Goal: Task Accomplishment & Management: Manage account settings

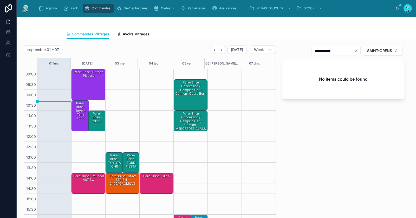
scroll to position [29, 0]
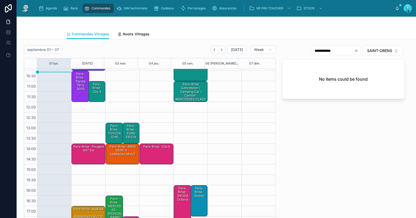
click at [353, 47] on div "**********" at bounding box center [335, 50] width 49 height 9
click at [354, 50] on icon "Clear" at bounding box center [356, 51] width 4 height 4
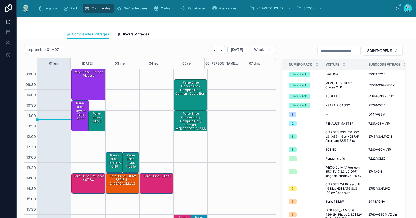
click at [98, 118] on div "Pare-Brise · Clio 3" at bounding box center [97, 117] width 15 height 12
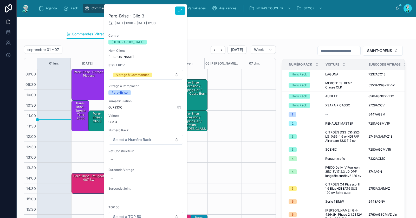
click at [118, 106] on span "GJ723XC" at bounding box center [145, 107] width 75 height 4
copy span "GJ723XC"
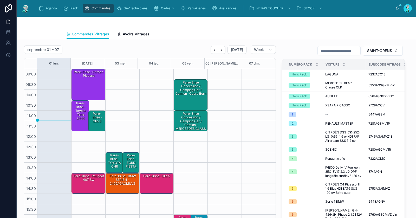
click at [100, 123] on div "Pare-Brise · Clio 3" at bounding box center [97, 117] width 15 height 12
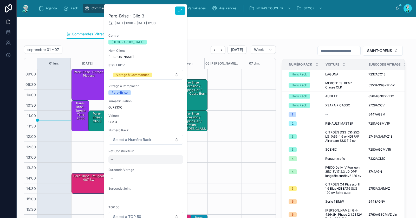
click at [126, 160] on div "--" at bounding box center [145, 159] width 75 height 8
type input "**********"
click button "submit" at bounding box center [174, 166] width 6 height 6
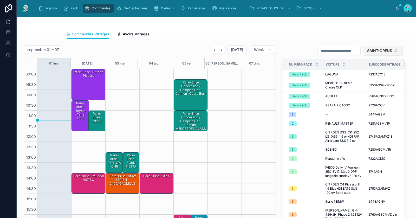
click at [378, 49] on span "SAINT-ORENS" at bounding box center [379, 50] width 25 height 5
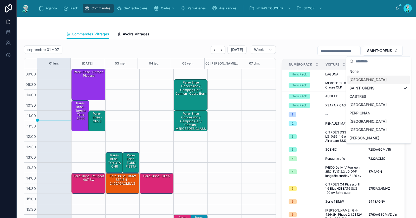
click at [366, 81] on div "[GEOGRAPHIC_DATA]" at bounding box center [379, 80] width 62 height 8
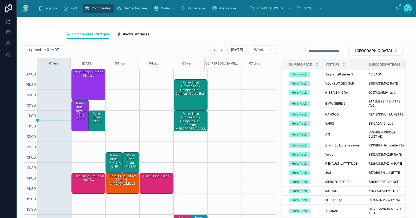
click at [335, 50] on input "text" at bounding box center [327, 50] width 43 height 7
paste input "**********"
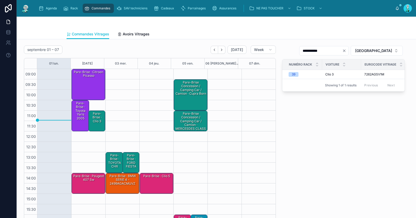
type input "**********"
drag, startPoint x: 92, startPoint y: 125, endPoint x: 103, endPoint y: 125, distance: 11.5
click at [92, 125] on div "Pare-Brise · Clio 3" at bounding box center [97, 121] width 15 height 20
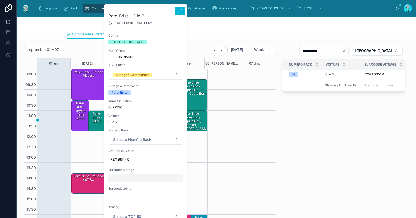
click at [149, 176] on div "--" at bounding box center [145, 178] width 75 height 8
type input "**********"
click at [173, 186] on icon "submit" at bounding box center [174, 185] width 4 height 4
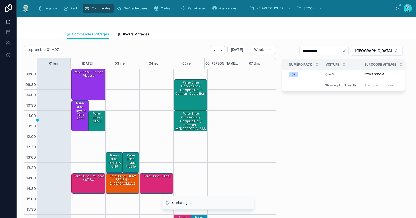
click at [89, 109] on div "09:00 – 10:30 Pare-Brise · Citroen picasso 10:30 – 12:00 Pare-Brise · Toyota Ya…" at bounding box center [88, 162] width 34 height 187
click at [94, 117] on div "Pare-Brise · Clio 3" at bounding box center [97, 117] width 15 height 12
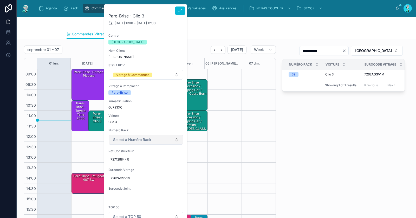
click at [127, 137] on span "Select a Numéro Rack" at bounding box center [132, 139] width 38 height 5
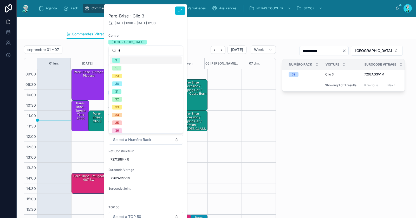
type input "**"
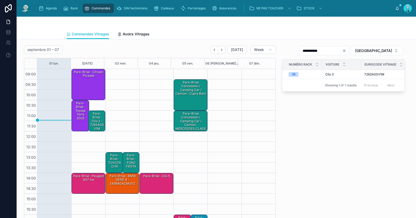
click at [92, 127] on div "Pare-Brise · Clio 3 - 7262AGSV1M" at bounding box center [97, 121] width 15 height 20
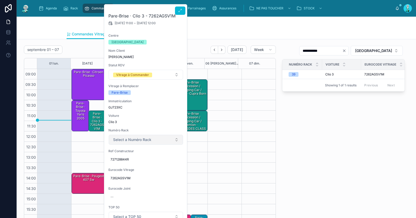
click at [128, 142] on button "Select a Numéro Rack" at bounding box center [146, 140] width 74 height 10
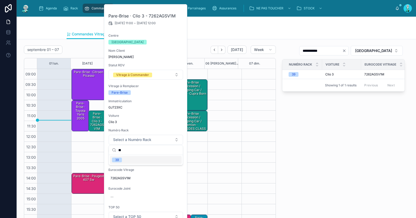
type input "**"
click at [126, 161] on div "39" at bounding box center [146, 160] width 72 height 8
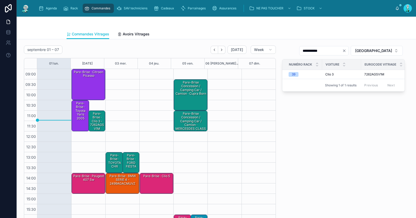
click at [95, 120] on div "Pare-Brise · Clio 3 - 7262AGSV1M" at bounding box center [97, 121] width 15 height 20
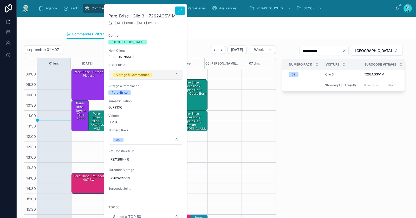
click at [146, 74] on div "14:00 – 15:00 Pare-Brise · clio 5" at bounding box center [156, 162] width 34 height 187
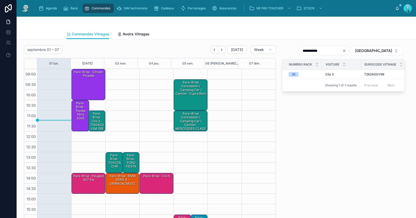
click at [94, 116] on div "Pare-Brise · Clio 3 - 7262AGSV1M (39)" at bounding box center [97, 121] width 15 height 20
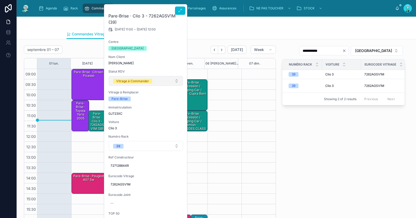
click at [127, 81] on div "Vitrage à Commander" at bounding box center [132, 81] width 33 height 5
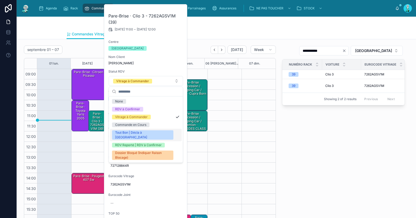
click at [132, 133] on div "Tout Bon | Décla à [GEOGRAPHIC_DATA]" at bounding box center [142, 134] width 55 height 9
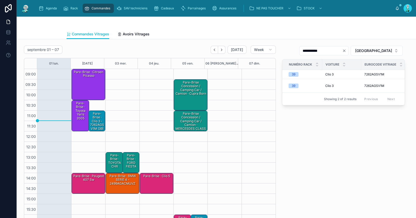
click at [342, 145] on div "**********" at bounding box center [343, 135] width 129 height 185
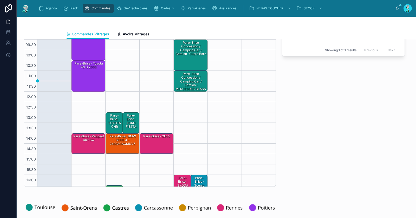
click at [114, 120] on div "Pare-Brise · TOYOTA CHR" at bounding box center [115, 121] width 16 height 16
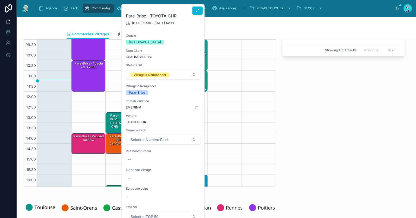
click at [137, 106] on span "EM878NM" at bounding box center [163, 107] width 75 height 4
copy span "EM878NM"
click at [137, 159] on div "--" at bounding box center [163, 159] width 75 height 8
type input "**********"
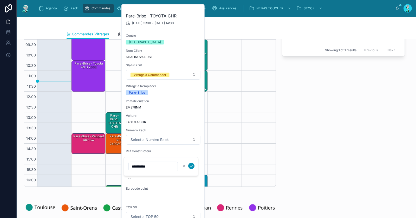
click at [193, 164] on icon "submit" at bounding box center [191, 166] width 4 height 4
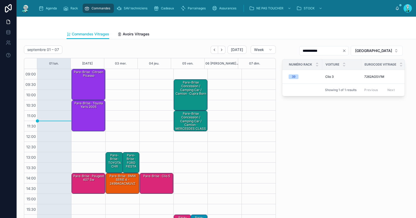
click at [347, 52] on icon "Clear" at bounding box center [344, 51] width 4 height 4
click at [349, 51] on input "text" at bounding box center [327, 50] width 43 height 7
paste input "**********"
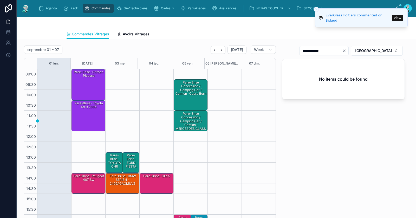
type input "**********"
click at [115, 165] on div "Pare-Brise · TOYOTA CHR" at bounding box center [115, 161] width 16 height 16
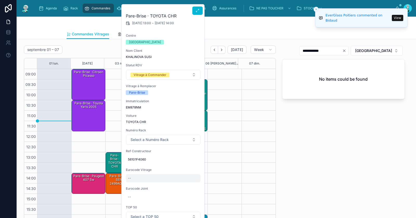
click at [144, 180] on div "--" at bounding box center [163, 178] width 75 height 8
type input "**********"
click at [191, 185] on icon "submit" at bounding box center [191, 185] width 3 height 2
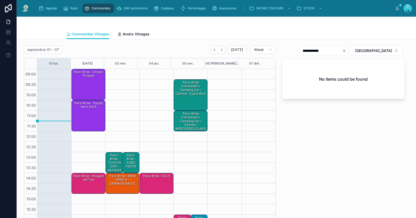
click at [111, 160] on div "Pare-Brise · TOYOTA CHR - 8421AGACMVZ" at bounding box center [115, 164] width 16 height 23
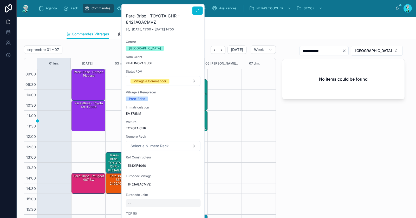
click at [144, 204] on div "--" at bounding box center [163, 203] width 75 height 8
type input "*********"
click at [191, 208] on icon "submit" at bounding box center [191, 208] width 4 height 4
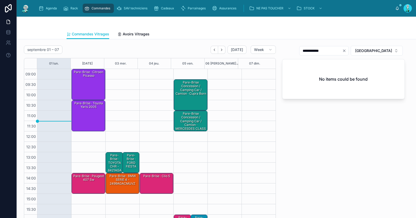
click at [131, 166] on div "Pare-Brise · FORD FIESTA" at bounding box center [131, 161] width 15 height 16
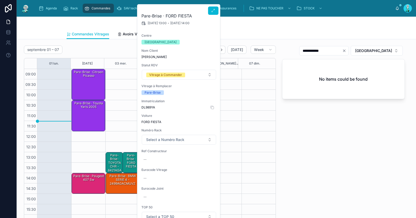
click at [151, 107] on span "DL989YA" at bounding box center [179, 107] width 75 height 4
copy span "DL989YA"
click at [156, 155] on div "--" at bounding box center [179, 159] width 75 height 8
type input "*******"
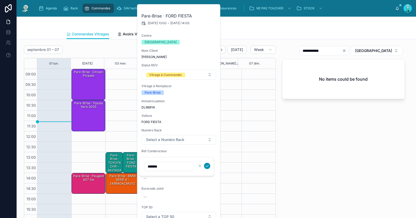
click at [209, 167] on icon "submit" at bounding box center [207, 166] width 4 height 4
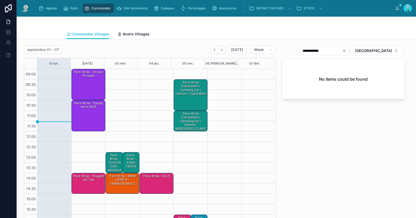
click at [130, 161] on div "Pare-Brise · FORD FIESTA" at bounding box center [131, 161] width 15 height 16
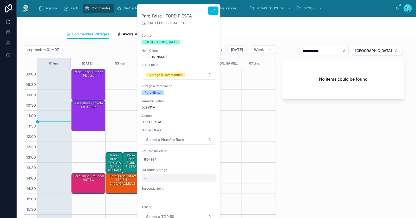
click at [154, 176] on div "--" at bounding box center [179, 178] width 75 height 8
click at [153, 185] on input "**********" at bounding box center [169, 185] width 49 height 7
type input "**********"
click button "submit" at bounding box center [207, 185] width 6 height 6
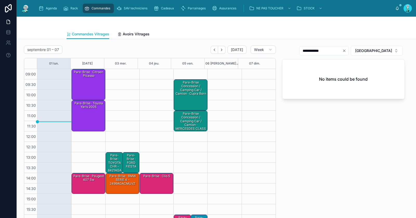
click at [347, 51] on icon "Clear" at bounding box center [344, 51] width 4 height 4
click at [349, 52] on input "text" at bounding box center [327, 50] width 43 height 7
paste input "**********"
type input "****"
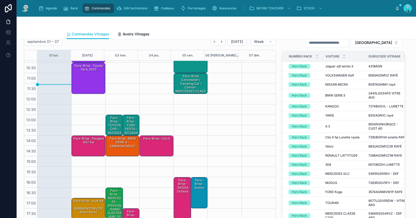
scroll to position [9, 0]
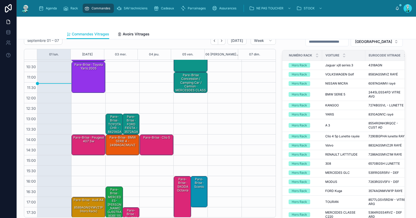
click at [115, 119] on div "Pare-Brise · TOYOTA CHR - 8421AGACMVZ" at bounding box center [115, 125] width 16 height 23
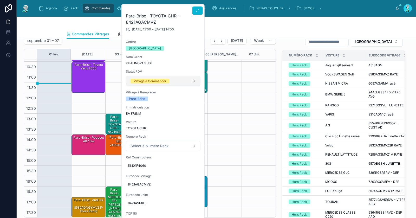
click at [148, 80] on div "Vitrage à Commander" at bounding box center [150, 81] width 33 height 5
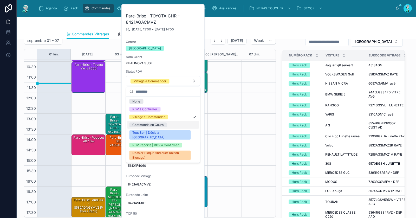
click at [149, 126] on div "Commande en Cours" at bounding box center [147, 125] width 31 height 5
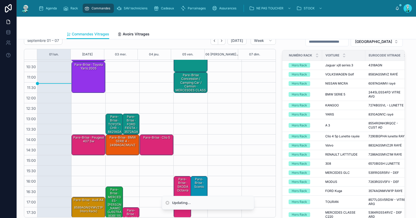
click at [125, 123] on div "Pare-Brise · FORD FIESTA - 3572AGAMVW6P" at bounding box center [131, 125] width 15 height 23
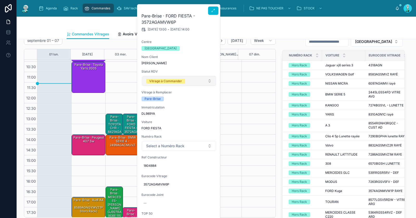
click at [159, 79] on div "Vitrage à Commander" at bounding box center [165, 81] width 33 height 5
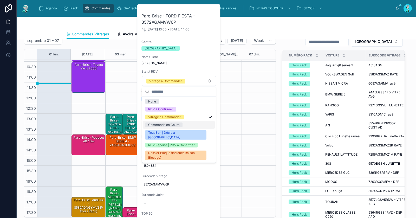
click at [159, 126] on div "Commande en Cours" at bounding box center [163, 125] width 31 height 5
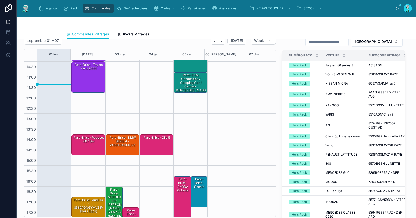
click at [123, 139] on div "Pare-Brise · BMW SERIE 4 - 2499AGACMUVZ" at bounding box center [123, 141] width 32 height 12
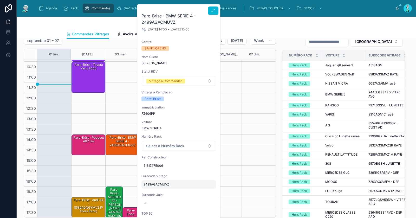
click at [150, 186] on span "2499AGACMUVZ" at bounding box center [179, 184] width 71 height 4
click at [160, 193] on input "**********" at bounding box center [169, 191] width 49 height 7
click at [375, 45] on button "[GEOGRAPHIC_DATA]" at bounding box center [377, 42] width 52 height 10
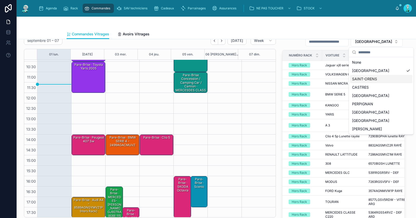
click at [367, 79] on div "SAINT-ORENS" at bounding box center [381, 79] width 62 height 8
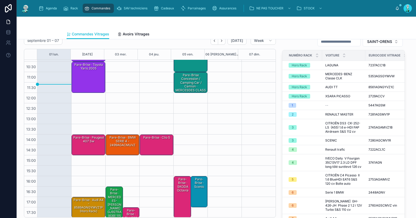
click at [342, 41] on input "text" at bounding box center [339, 41] width 43 height 7
paste input "**********"
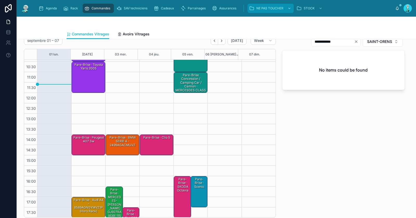
type input "**********"
click at [120, 146] on div "Pare-Brise · BMW SERIE 4 - 2499AGACMUVZ" at bounding box center [123, 141] width 32 height 12
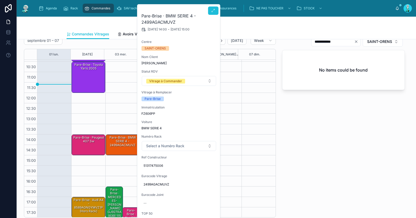
click at [213, 12] on icon at bounding box center [213, 11] width 4 height 4
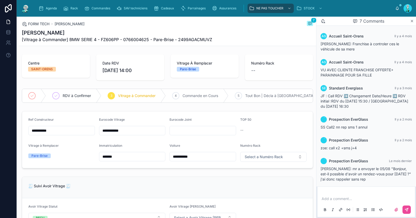
scroll to position [84, 0]
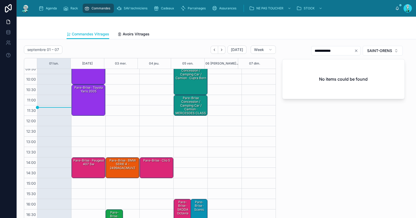
scroll to position [29, 0]
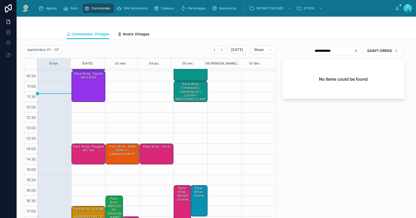
click at [120, 159] on div "Pare-Brise · BMW SERIE 4 - 2499AGACMUVZ" at bounding box center [123, 154] width 32 height 20
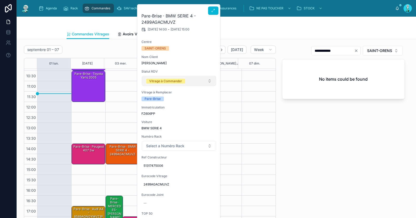
click at [163, 79] on div "Vitrage à Commander" at bounding box center [165, 81] width 33 height 5
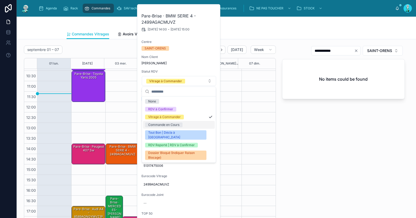
click at [166, 126] on div "Commande en Cours" at bounding box center [163, 125] width 31 height 5
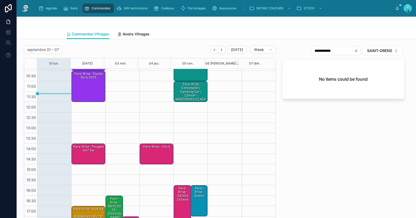
click at [327, 174] on div "**********" at bounding box center [343, 135] width 129 height 185
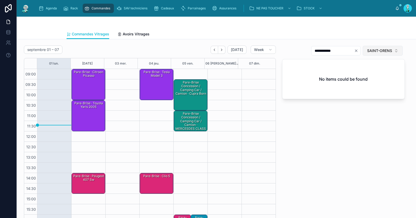
click at [374, 49] on span "SAINT-ORENS" at bounding box center [379, 50] width 25 height 5
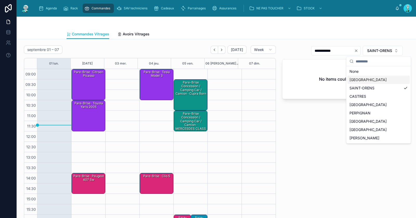
click at [365, 80] on div "[GEOGRAPHIC_DATA]" at bounding box center [379, 80] width 62 height 8
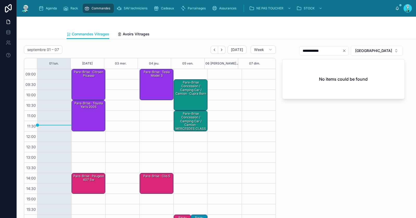
click at [347, 52] on icon "Clear" at bounding box center [344, 51] width 4 height 4
click at [349, 50] on input "text" at bounding box center [327, 50] width 43 height 7
paste input "*********"
type input "*****"
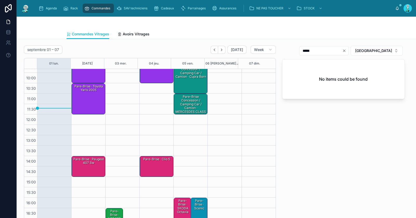
scroll to position [29, 0]
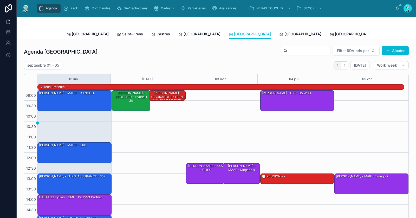
click at [337, 64] on icon "Back" at bounding box center [337, 65] width 1 height 2
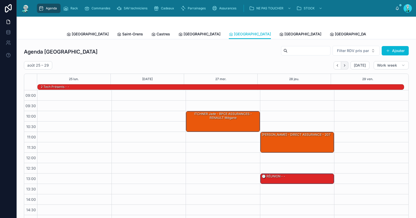
click at [343, 65] on icon "Next" at bounding box center [345, 65] width 4 height 4
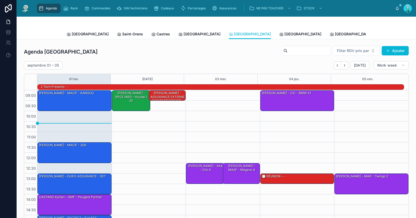
click at [305, 50] on input "text" at bounding box center [309, 50] width 43 height 7
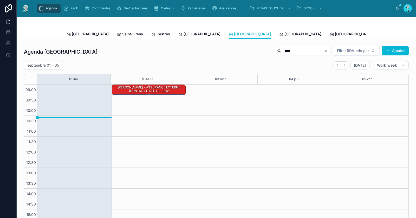
type input "****"
click at [165, 89] on div "GHYS Rémy - ASSURANCE EXTERNE (CONTACT DIRECT) - juke" at bounding box center [149, 89] width 73 height 9
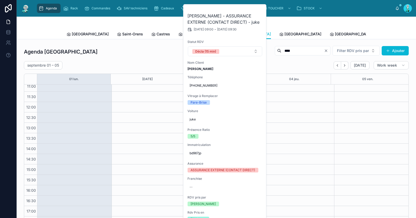
click at [372, 33] on div "Toulouse Saint-Orens Castres Carcassonne Perpignan Rennes Poitiers Michel Tous …" at bounding box center [216, 34] width 393 height 10
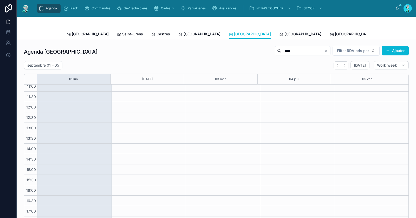
click at [283, 52] on input "****" at bounding box center [303, 50] width 43 height 7
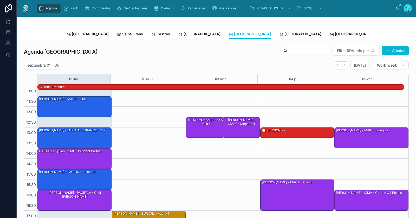
scroll to position [46, 0]
click at [336, 66] on icon "Back" at bounding box center [338, 65] width 4 height 4
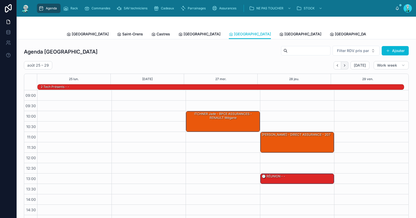
click at [343, 65] on icon "Next" at bounding box center [345, 65] width 4 height 4
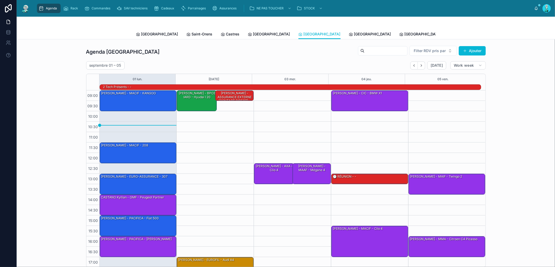
scroll to position [5, 0]
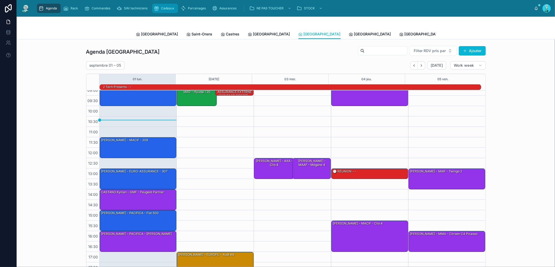
click at [164, 8] on span "Cadeaux" at bounding box center [167, 8] width 13 height 4
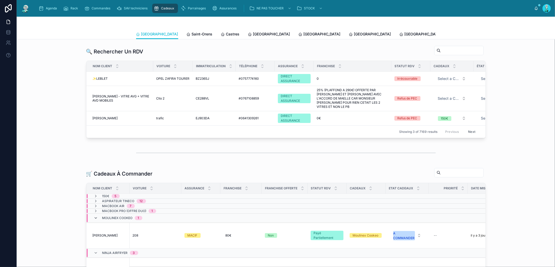
click at [94, 219] on icon at bounding box center [96, 218] width 4 height 4
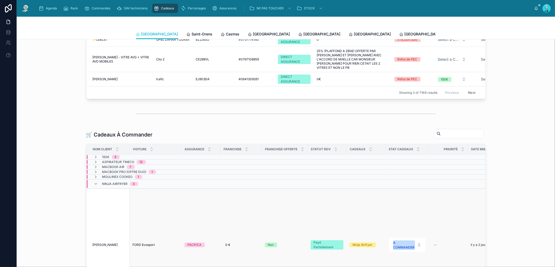
scroll to position [45, 0]
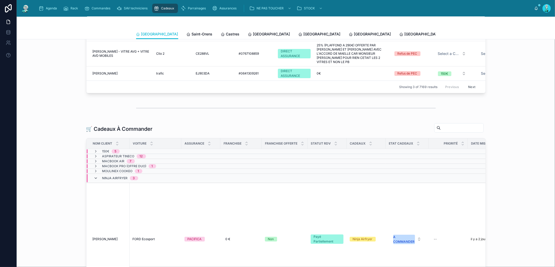
click at [95, 178] on icon at bounding box center [96, 178] width 4 height 4
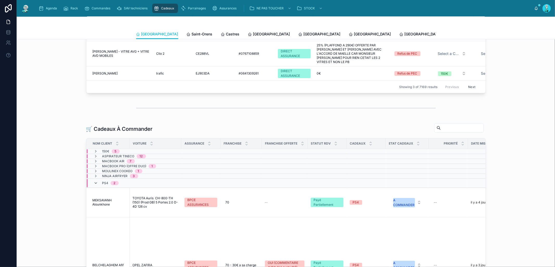
click at [95, 182] on icon at bounding box center [96, 183] width 4 height 4
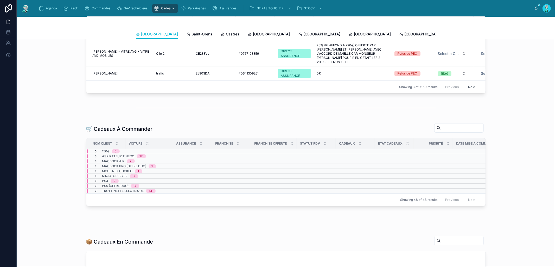
click at [94, 150] on icon at bounding box center [96, 151] width 4 height 4
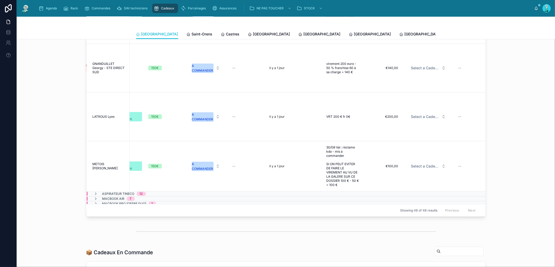
scroll to position [188, 0]
click at [431, 164] on span "Select a Cadeau Fournisseur" at bounding box center [425, 166] width 28 height 5
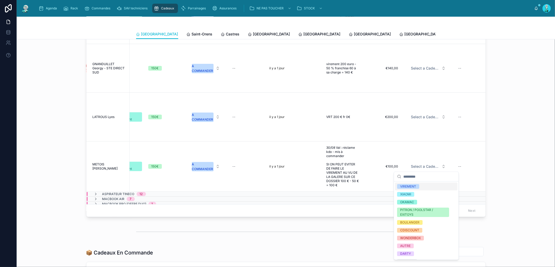
click at [421, 185] on div "VIREMENT" at bounding box center [426, 186] width 62 height 8
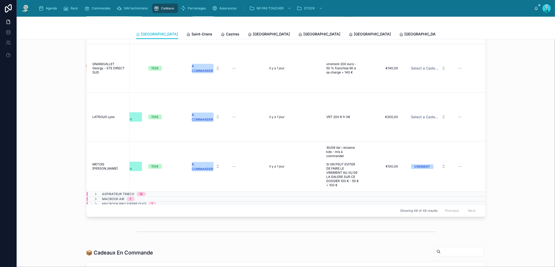
scroll to position [68, 262]
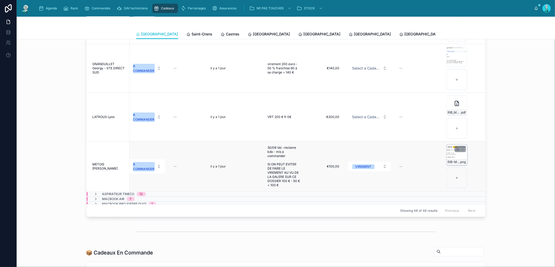
click at [446, 155] on div "RIB-METOIS .png" at bounding box center [456, 154] width 21 height 21
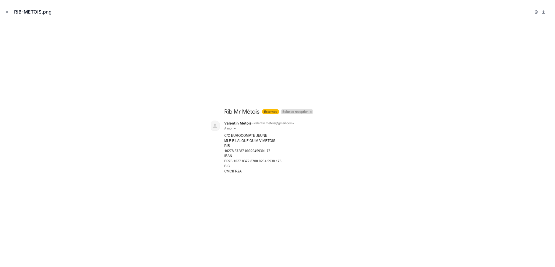
scroll to position [68, 258]
click at [8, 14] on icon "Close modal" at bounding box center [7, 12] width 4 height 4
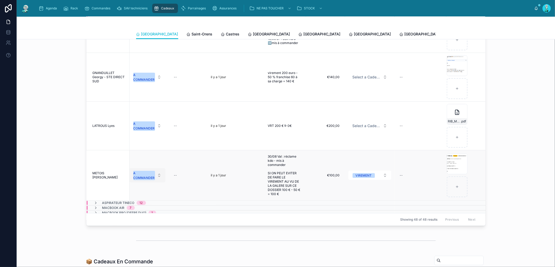
click at [144, 176] on div "A COMMANDER" at bounding box center [143, 175] width 21 height 9
click at [141, 226] on div "OFFERT" at bounding box center [145, 229] width 62 height 8
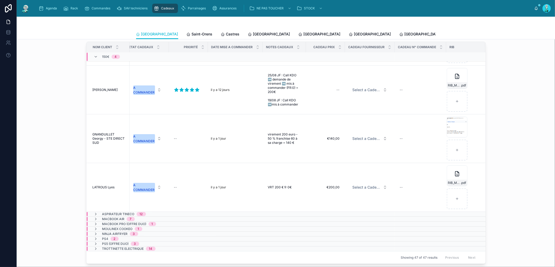
scroll to position [134, 0]
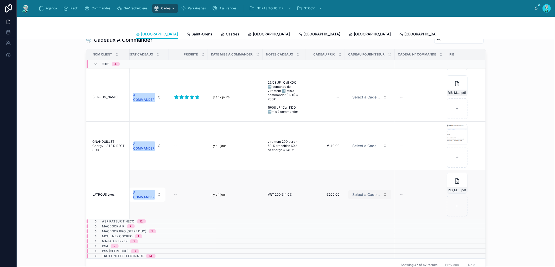
click at [357, 192] on button "Select a Cadeau Fournisseur" at bounding box center [369, 194] width 43 height 9
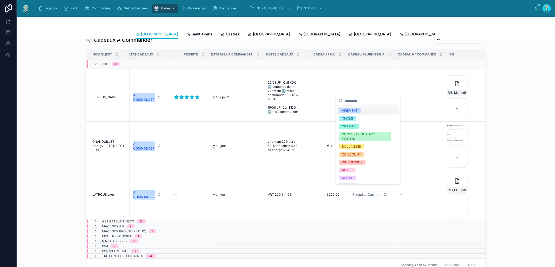
click at [365, 110] on div "VIREMENT" at bounding box center [368, 111] width 62 height 8
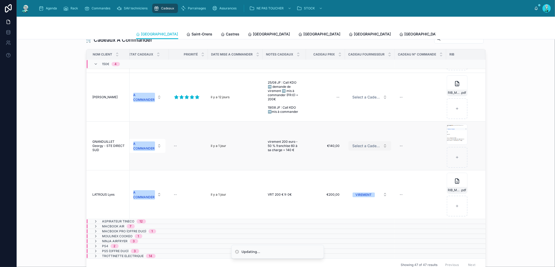
click at [367, 144] on button "Select a Cadeau Fournisseur" at bounding box center [369, 145] width 43 height 9
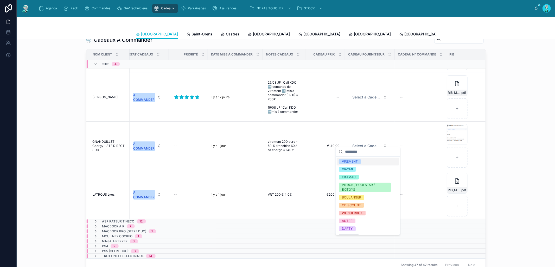
click at [354, 160] on div "VIREMENT" at bounding box center [350, 161] width 16 height 5
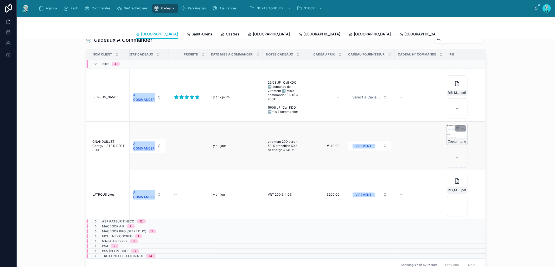
click at [452, 130] on div "Capture-d’écran-2025-08-30-153606 .png" at bounding box center [457, 134] width 21 height 21
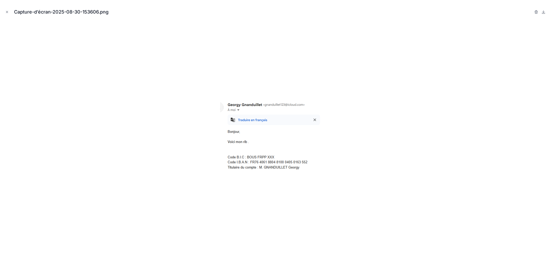
click at [8, 12] on icon "Close modal" at bounding box center [7, 12] width 4 height 4
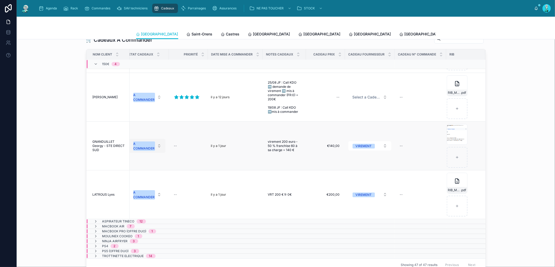
click at [149, 142] on div "A COMMANDER" at bounding box center [143, 145] width 21 height 9
click at [151, 195] on div "OFFERT" at bounding box center [145, 195] width 62 height 8
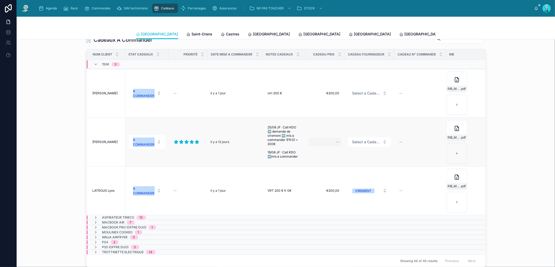
click at [326, 138] on div "--" at bounding box center [325, 142] width 33 height 8
type input "*******"
click button "submit" at bounding box center [394, 148] width 6 height 6
click at [365, 139] on span "Select a Cadeau Fournisseur" at bounding box center [366, 141] width 28 height 5
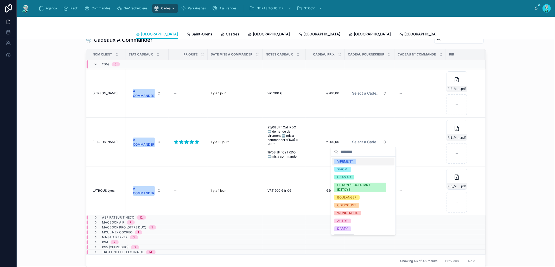
click at [357, 162] on div "VIREMENT" at bounding box center [363, 161] width 62 height 8
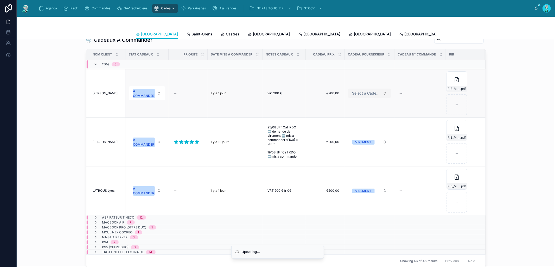
click at [358, 88] on button "Select a Cadeau Fournisseur" at bounding box center [369, 92] width 43 height 9
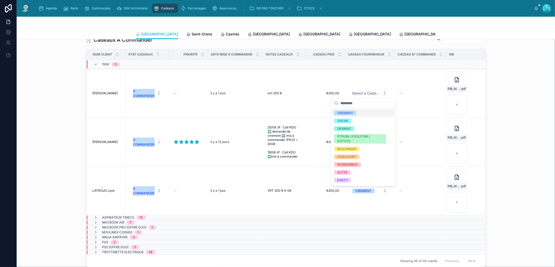
click at [357, 111] on div "VIREMENT" at bounding box center [363, 113] width 62 height 8
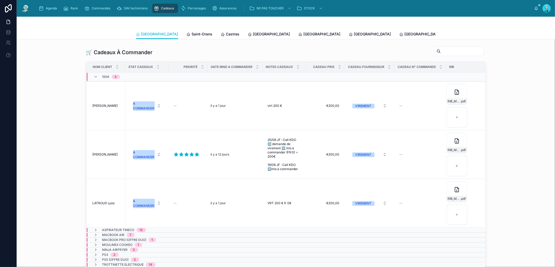
scroll to position [148, 0]
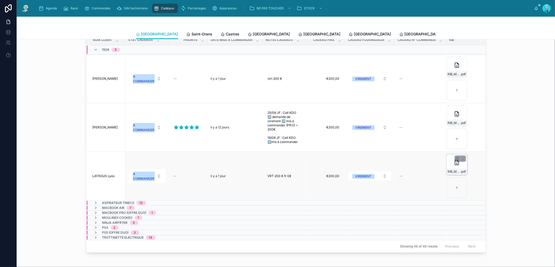
click at [454, 165] on icon at bounding box center [457, 162] width 6 height 6
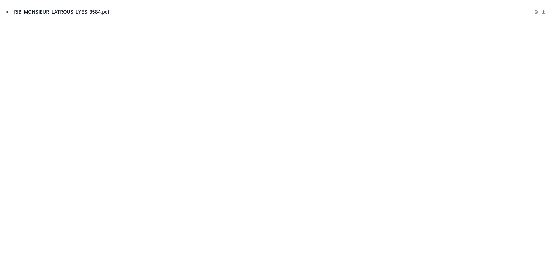
click at [5, 12] on icon "Close modal" at bounding box center [7, 12] width 4 height 4
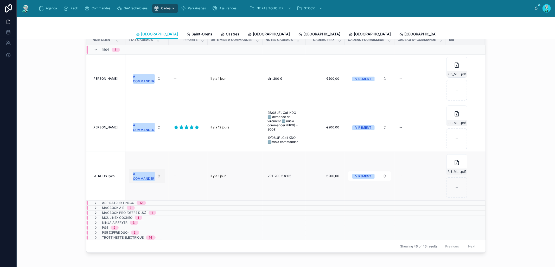
click at [141, 176] on div "A COMMANDER" at bounding box center [143, 175] width 21 height 9
click at [133, 228] on div "OFFERT" at bounding box center [141, 230] width 62 height 8
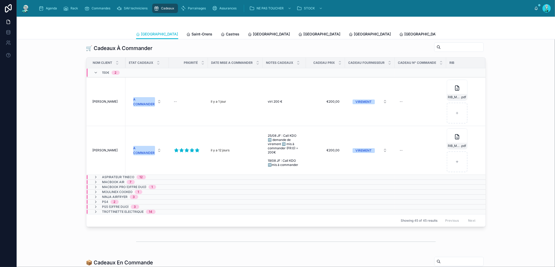
scroll to position [125, 0]
click at [449, 139] on div "RIB_MLE_DIAS_AUDREY_3839 .pdf" at bounding box center [457, 139] width 21 height 21
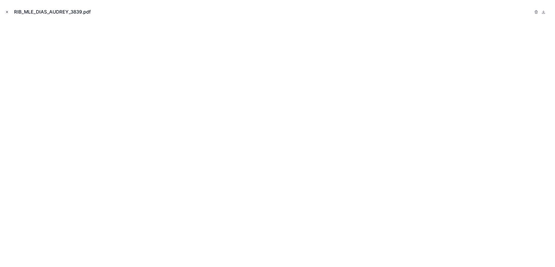
click at [8, 10] on icon "Close modal" at bounding box center [7, 12] width 4 height 4
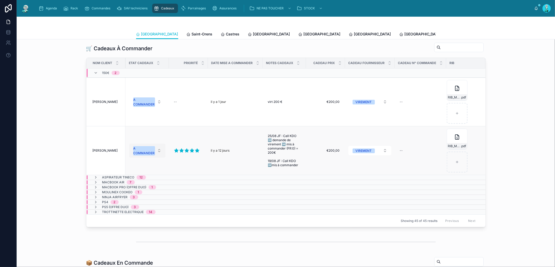
click at [135, 152] on div "A COMMANDER" at bounding box center [143, 150] width 21 height 9
click at [136, 203] on div "OFFERT" at bounding box center [145, 204] width 62 height 8
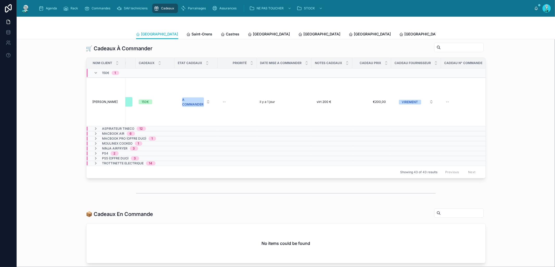
scroll to position [0, 246]
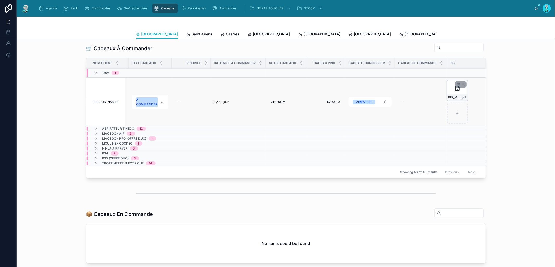
click at [450, 92] on div "RIB_M__ZITOUNI_ZAKARYA_2747 .pdf" at bounding box center [457, 90] width 21 height 21
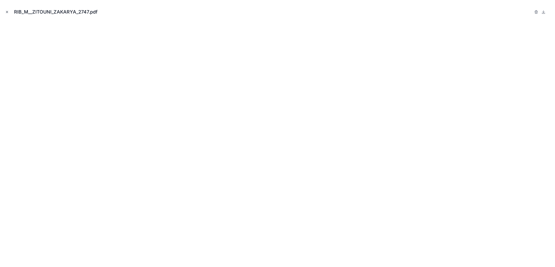
click at [6, 12] on icon "Close modal" at bounding box center [7, 12] width 4 height 4
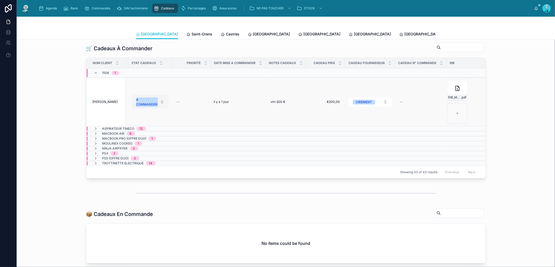
click at [151, 103] on div "A COMMANDER" at bounding box center [146, 101] width 21 height 9
click at [146, 157] on div "OFFERT" at bounding box center [148, 155] width 62 height 8
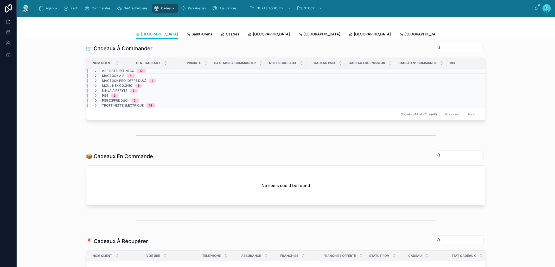
click at [94, 100] on icon at bounding box center [96, 100] width 4 height 4
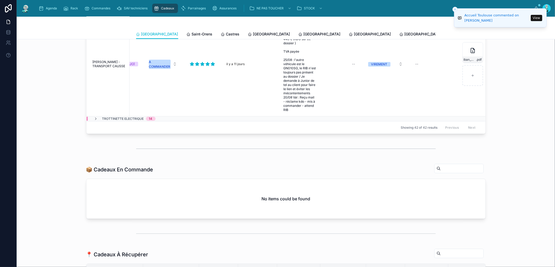
scroll to position [167, 0]
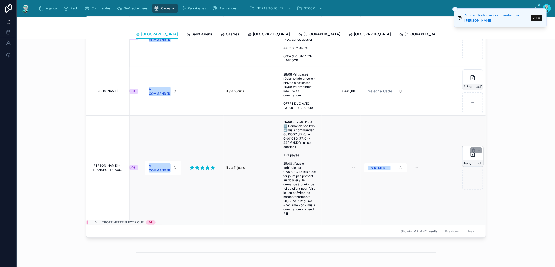
click at [467, 151] on div "iban_M_LIONEL_CORBIERE_00020662803 .pdf" at bounding box center [472, 156] width 21 height 21
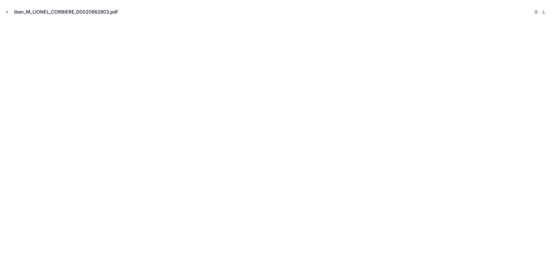
click at [8, 10] on button "Close modal" at bounding box center [7, 12] width 6 height 6
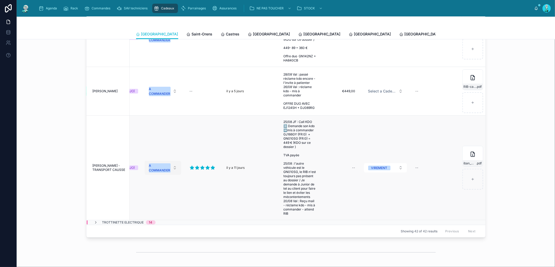
click at [149, 163] on div "A COMMANDER" at bounding box center [159, 167] width 21 height 9
click at [147, 217] on span "OFFERT" at bounding box center [141, 217] width 18 height 5
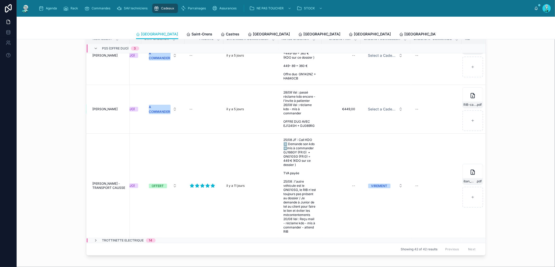
scroll to position [137, 0]
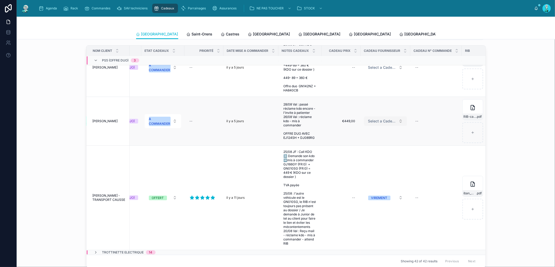
click at [378, 116] on button "Select a Cadeau Fournisseur" at bounding box center [385, 120] width 43 height 9
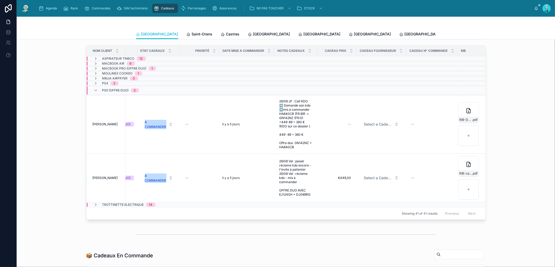
scroll to position [0, 242]
drag, startPoint x: 380, startPoint y: 176, endPoint x: 378, endPoint y: 179, distance: 3.1
click at [379, 176] on span "Select a Cadeau Fournisseur" at bounding box center [378, 177] width 28 height 5
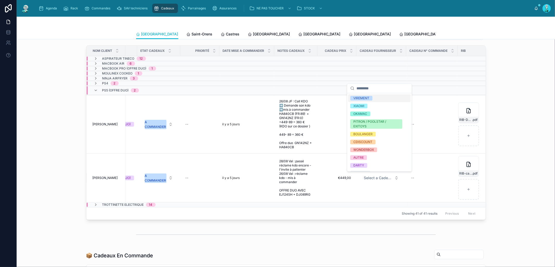
click at [374, 97] on div "VIREMENT" at bounding box center [379, 98] width 62 height 8
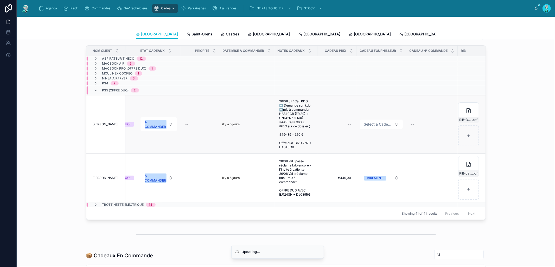
click at [374, 121] on button "Select a Cadeau Fournisseur" at bounding box center [381, 123] width 43 height 9
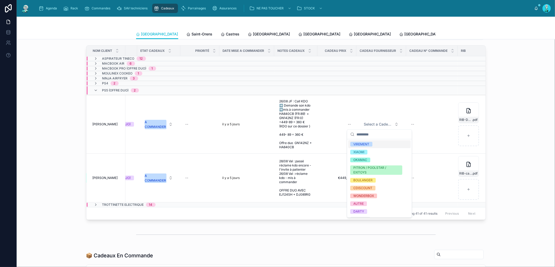
click at [374, 145] on div "VIREMENT" at bounding box center [379, 144] width 62 height 8
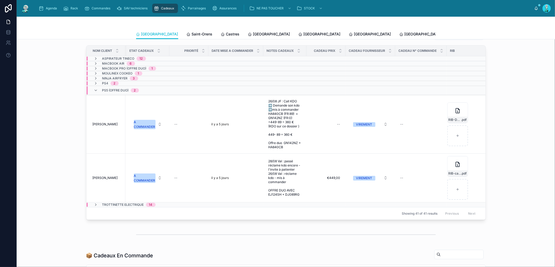
scroll to position [0, 253]
click at [456, 166] on icon at bounding box center [457, 164] width 4 height 5
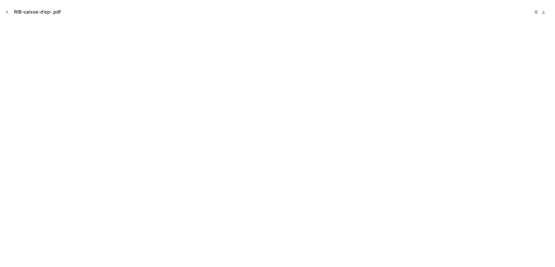
click at [8, 12] on icon "Close modal" at bounding box center [7, 12] width 2 height 2
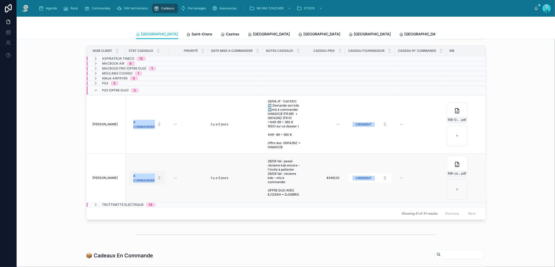
click at [143, 176] on div "A COMMANDER" at bounding box center [143, 177] width 21 height 9
click at [130, 230] on div "OFFERT" at bounding box center [125, 231] width 12 height 5
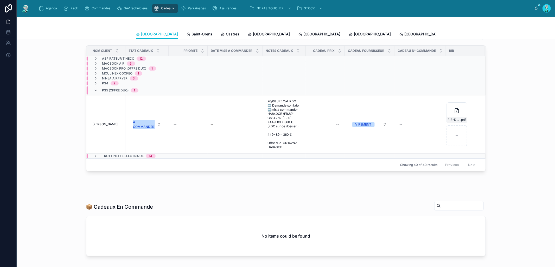
scroll to position [0, 249]
click at [326, 125] on div "--" at bounding box center [325, 124] width 33 height 8
type input "*******"
click button "submit" at bounding box center [398, 130] width 6 height 6
click at [447, 113] on div "RIB-Dusty .pdf" at bounding box center [457, 112] width 21 height 21
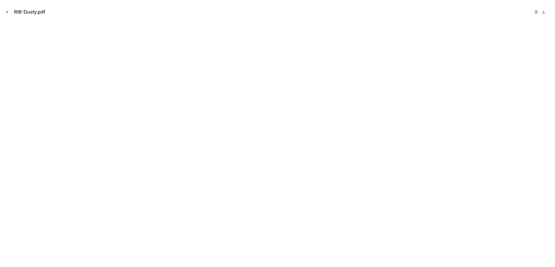
click at [7, 10] on icon "Close modal" at bounding box center [7, 12] width 4 height 4
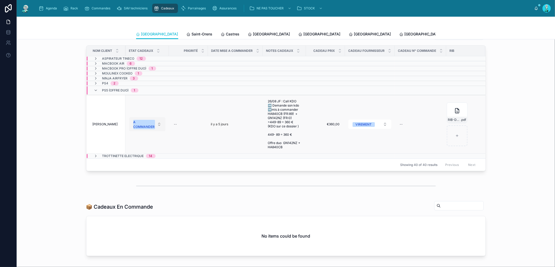
click at [144, 126] on div "A COMMANDER" at bounding box center [143, 124] width 21 height 9
click at [131, 184] on div at bounding box center [286, 185] width 530 height 17
click at [145, 131] on td "A COMMANDER" at bounding box center [147, 124] width 43 height 59
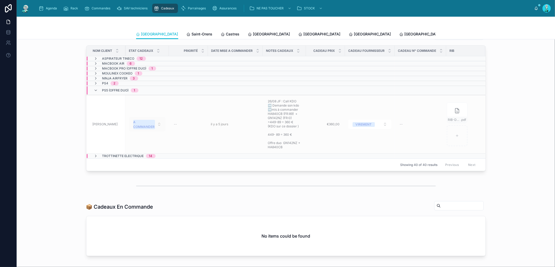
click at [151, 126] on div "A COMMANDER" at bounding box center [143, 124] width 21 height 9
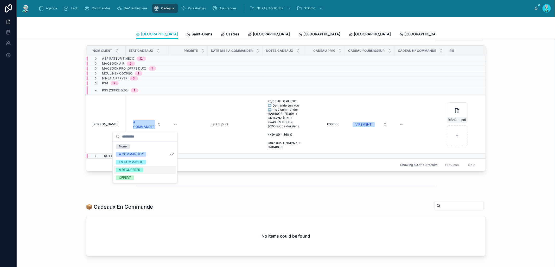
click at [136, 173] on div "A RECUPERER" at bounding box center [145, 170] width 62 height 8
click at [144, 128] on div "A RECUPERER" at bounding box center [144, 124] width 18 height 9
click at [131, 177] on span "OFFERT" at bounding box center [125, 177] width 18 height 5
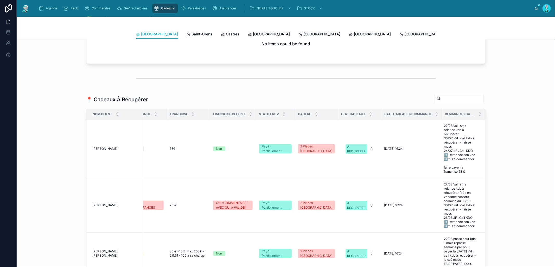
scroll to position [83, 0]
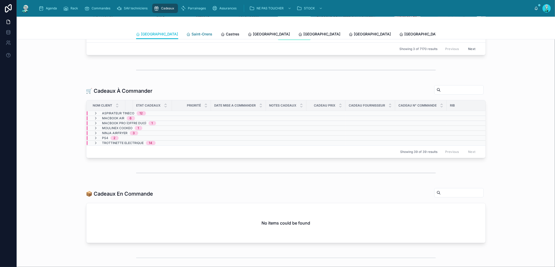
click at [192, 33] on span "Saint-Orens" at bounding box center [202, 33] width 21 height 5
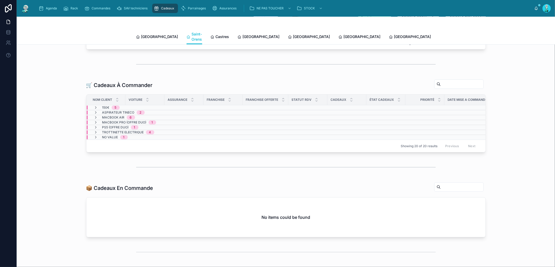
click at [91, 125] on div "PS5 (OFFRE DUO) 1" at bounding box center [116, 127] width 57 height 4
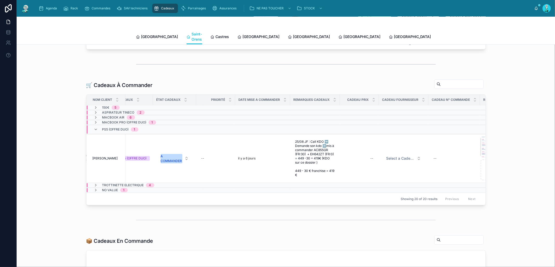
scroll to position [0, 227]
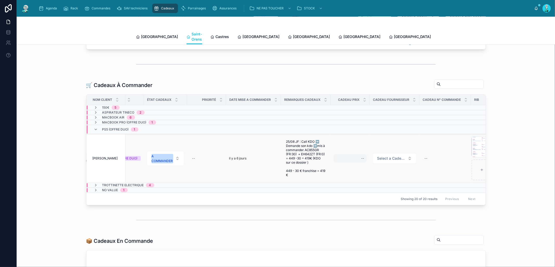
click at [350, 154] on div "--" at bounding box center [350, 158] width 33 height 8
type input "*******"
click button "submit" at bounding box center [423, 163] width 6 height 6
click at [384, 156] on span "Select a Cadeau Fournisseur" at bounding box center [391, 158] width 28 height 5
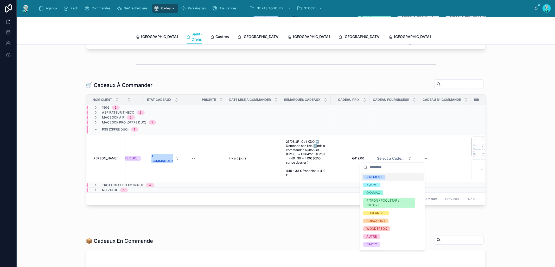
click at [380, 175] on div "VIREMENT" at bounding box center [374, 177] width 16 height 5
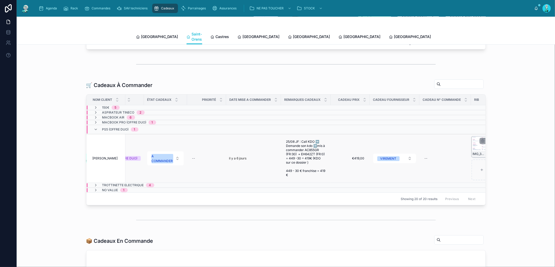
click at [471, 143] on div "IMG_3434-(1) .jpg" at bounding box center [481, 146] width 21 height 21
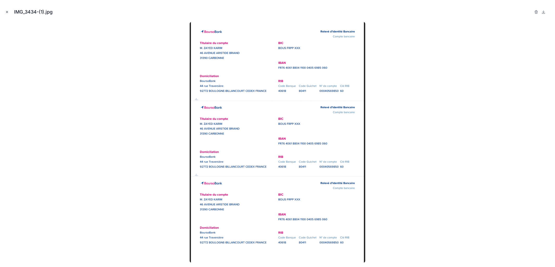
click at [8, 12] on icon "Close modal" at bounding box center [7, 12] width 4 height 4
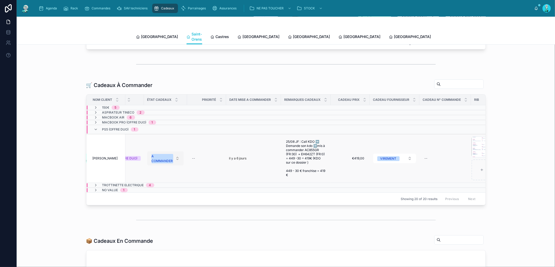
click at [155, 157] on div "A COMMANDER" at bounding box center [162, 158] width 21 height 9
click at [146, 213] on div "OFFERT" at bounding box center [143, 210] width 12 height 5
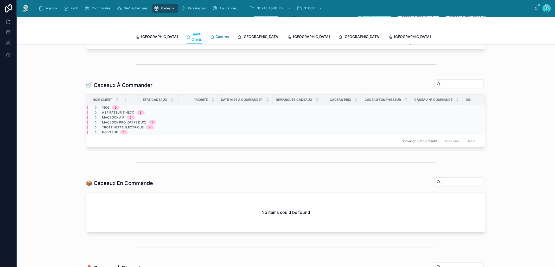
click at [216, 34] on span "Castres" at bounding box center [223, 36] width 14 height 5
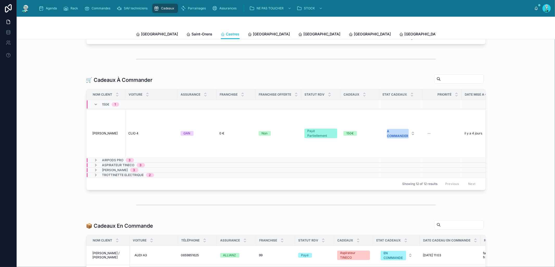
click at [91, 108] on div "150€ 1" at bounding box center [107, 104] width 38 height 8
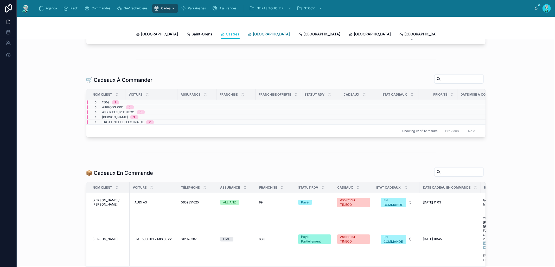
click at [253, 32] on span "[GEOGRAPHIC_DATA]" at bounding box center [271, 33] width 37 height 5
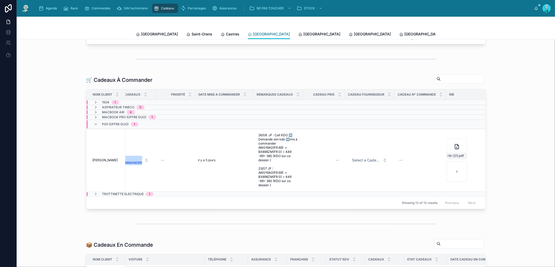
scroll to position [0, 254]
click at [334, 156] on td "--" at bounding box center [324, 160] width 42 height 63
click at [334, 164] on div "--" at bounding box center [323, 160] width 35 height 8
type input "*******"
click button "submit" at bounding box center [398, 170] width 6 height 6
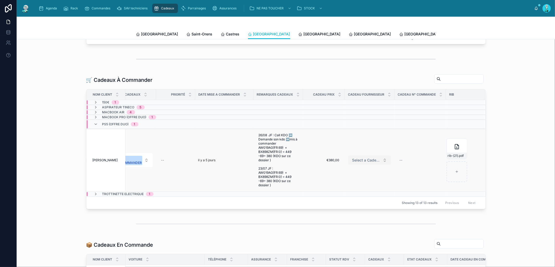
click at [357, 162] on span "Select a Cadeau Fournisseur" at bounding box center [366, 159] width 28 height 5
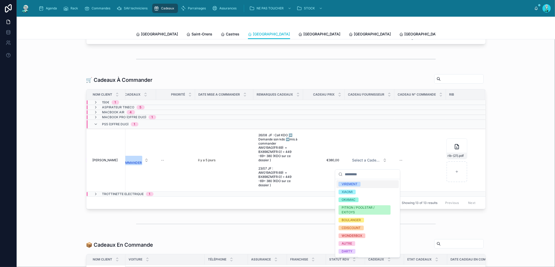
click at [358, 183] on span "VIREMENT" at bounding box center [349, 184] width 22 height 5
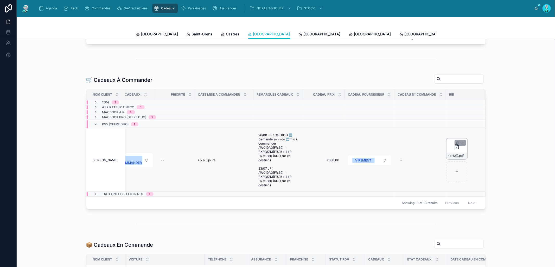
click at [448, 153] on div "rib-(21) .pdf" at bounding box center [456, 148] width 21 height 21
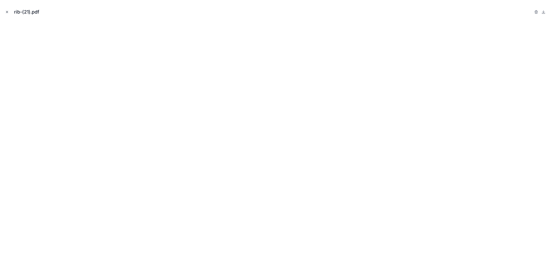
click at [6, 11] on icon "Close modal" at bounding box center [7, 12] width 4 height 4
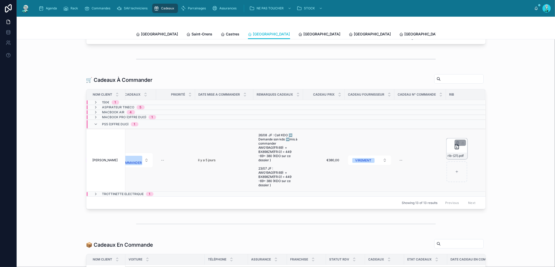
click at [449, 150] on div "rib-(21) .pdf" at bounding box center [456, 148] width 21 height 21
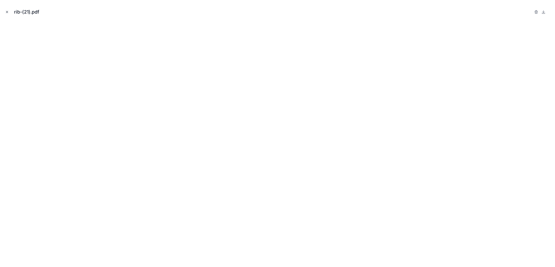
click at [4, 13] on button "Close modal" at bounding box center [7, 12] width 6 height 6
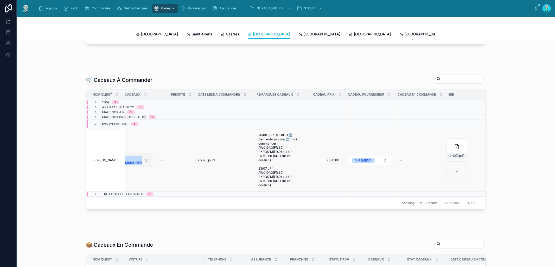
click at [133, 165] on div "A COMMANDER" at bounding box center [131, 160] width 21 height 9
click at [129, 218] on div "OFFERT" at bounding box center [133, 218] width 62 height 8
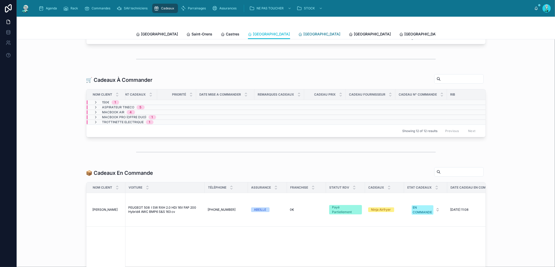
click at [304, 34] on span "[GEOGRAPHIC_DATA]" at bounding box center [322, 33] width 37 height 5
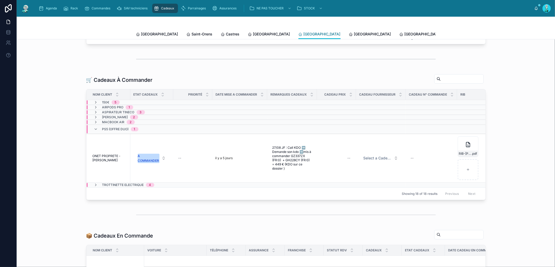
scroll to position [0, 252]
click at [364, 161] on span "Select a Cadeau Fournisseur" at bounding box center [371, 157] width 28 height 5
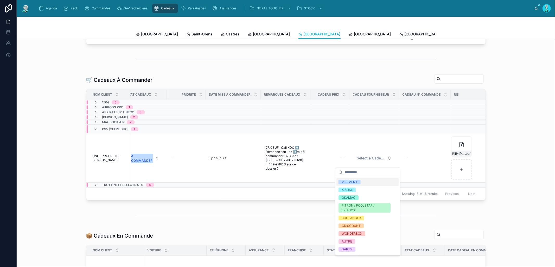
click at [361, 181] on div "VIREMENT" at bounding box center [367, 182] width 62 height 8
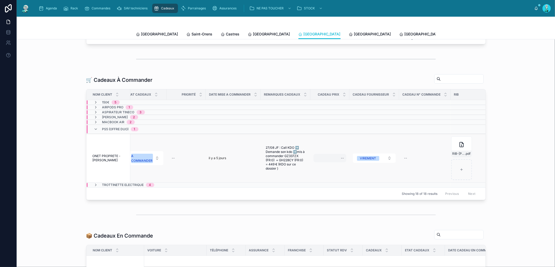
click at [325, 162] on div "--" at bounding box center [330, 158] width 33 height 8
type input "*******"
click button "submit" at bounding box center [398, 168] width 6 height 6
click at [451, 151] on div "RIB-SOULIER-PIERRE .pdf" at bounding box center [461, 146] width 21 height 21
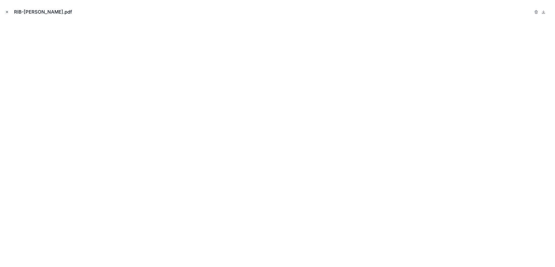
click at [7, 12] on icon "Close modal" at bounding box center [7, 12] width 2 height 2
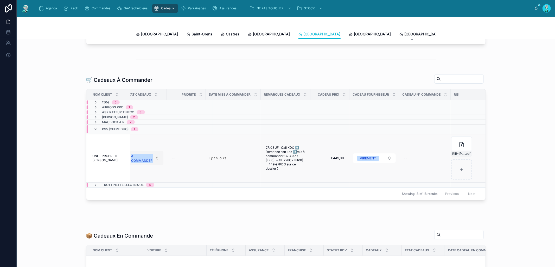
click at [132, 162] on div "A COMMANDER" at bounding box center [141, 158] width 21 height 9
click at [126, 214] on span "OFFERT" at bounding box center [119, 215] width 18 height 5
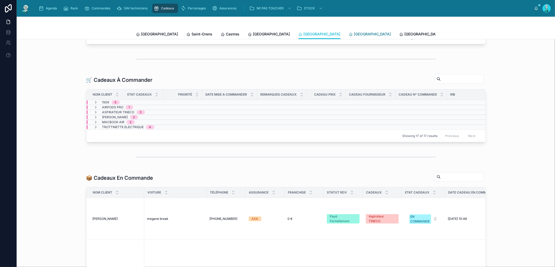
click at [354, 34] on span "[GEOGRAPHIC_DATA]" at bounding box center [372, 33] width 37 height 5
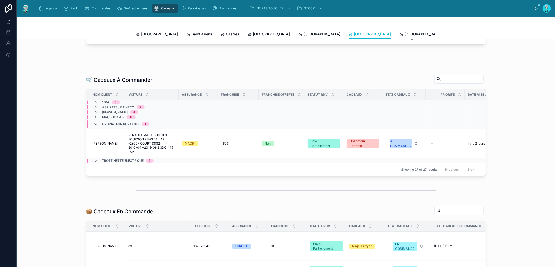
click at [94, 126] on icon at bounding box center [96, 124] width 4 height 4
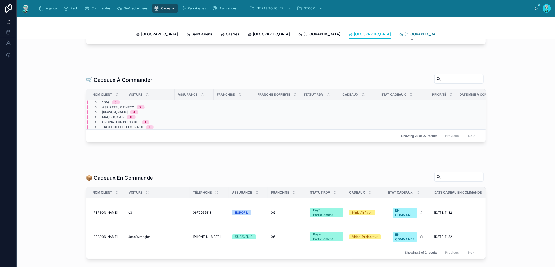
click at [405, 34] on span "[GEOGRAPHIC_DATA]" at bounding box center [423, 33] width 37 height 5
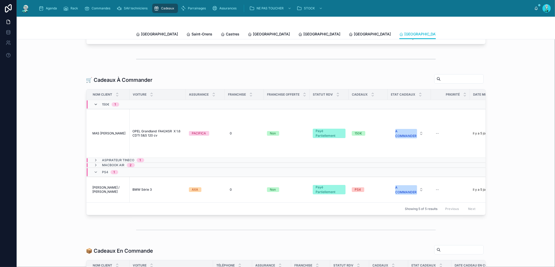
click at [94, 106] on icon at bounding box center [96, 104] width 4 height 4
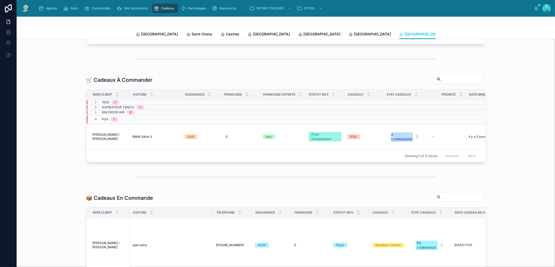
click at [94, 121] on icon at bounding box center [96, 119] width 4 height 4
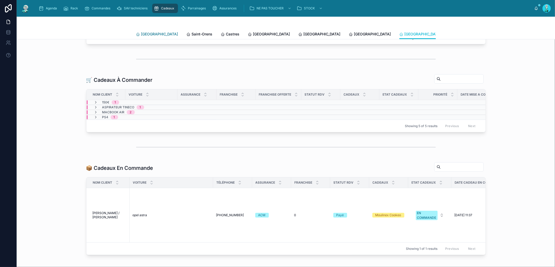
click at [150, 33] on span "[GEOGRAPHIC_DATA]" at bounding box center [159, 33] width 37 height 5
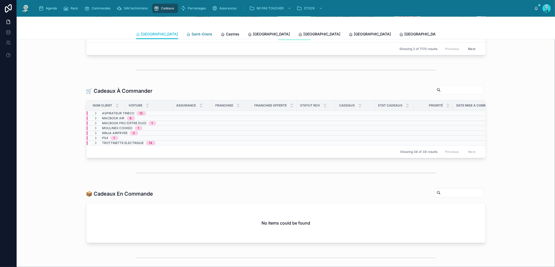
click at [192, 35] on span "Saint-Orens" at bounding box center [202, 33] width 21 height 5
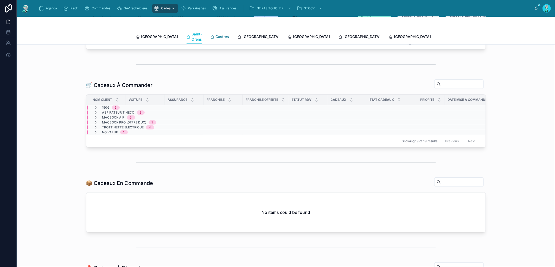
click at [216, 35] on span "Castres" at bounding box center [223, 36] width 14 height 5
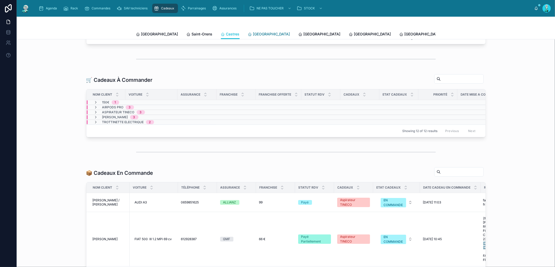
click at [253, 33] on span "[GEOGRAPHIC_DATA]" at bounding box center [271, 33] width 37 height 5
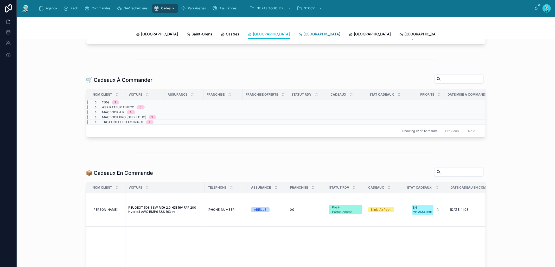
click at [298, 33] on icon at bounding box center [300, 34] width 4 height 4
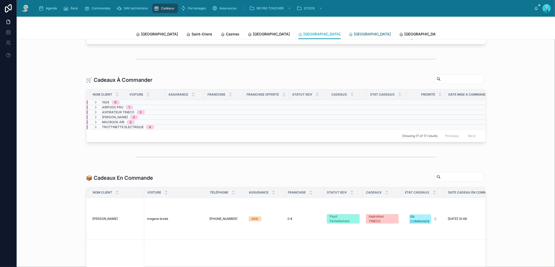
click at [354, 36] on span "[GEOGRAPHIC_DATA]" at bounding box center [372, 33] width 37 height 5
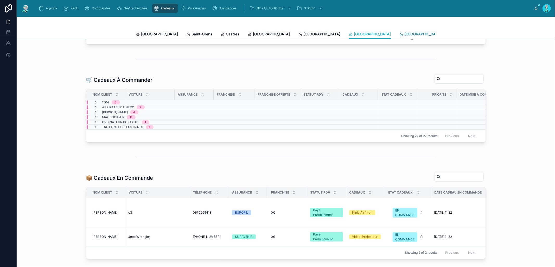
click at [405, 35] on span "[GEOGRAPHIC_DATA]" at bounding box center [423, 33] width 37 height 5
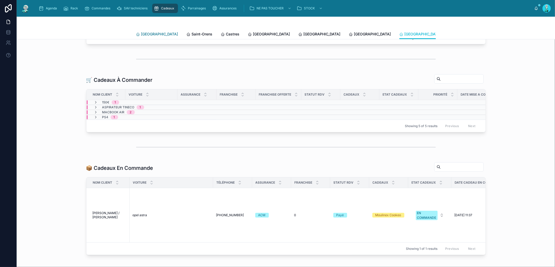
click at [150, 32] on span "[GEOGRAPHIC_DATA]" at bounding box center [159, 33] width 37 height 5
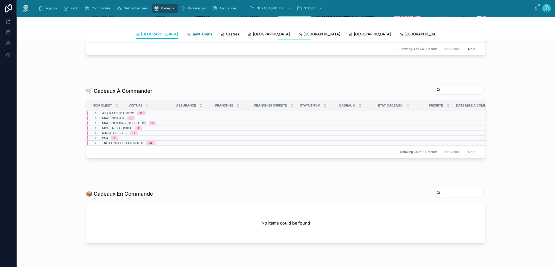
click at [192, 34] on span "Saint-Orens" at bounding box center [202, 33] width 21 height 5
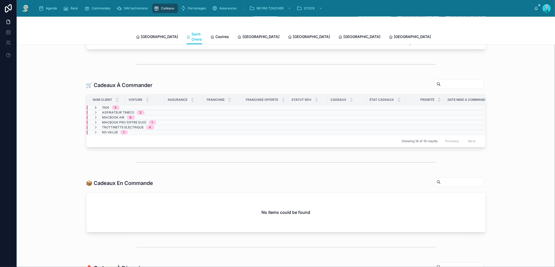
click at [95, 105] on icon at bounding box center [96, 107] width 4 height 4
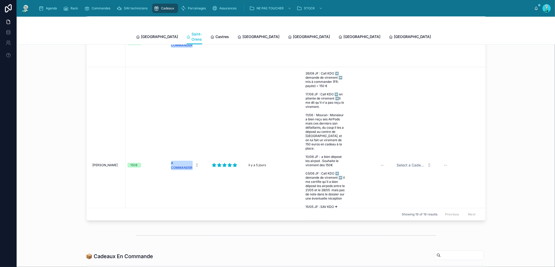
scroll to position [0, 260]
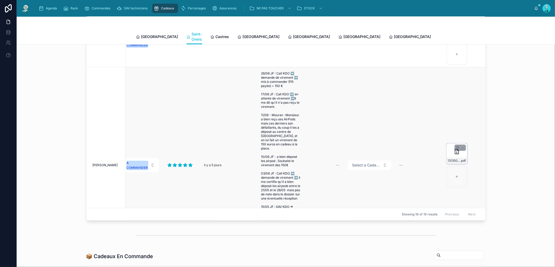
click at [454, 150] on div "13135000800441973770618 .pdf" at bounding box center [456, 153] width 21 height 21
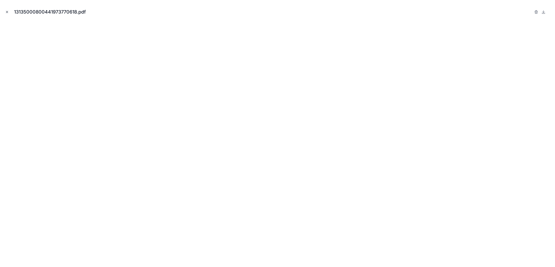
click at [8, 11] on icon "Close modal" at bounding box center [7, 12] width 4 height 4
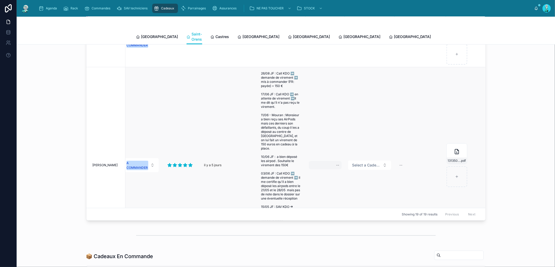
click at [325, 163] on div "--" at bounding box center [325, 165] width 33 height 8
type input "*******"
click button "submit" at bounding box center [394, 168] width 6 height 6
click at [357, 162] on span "Select a Cadeau Fournisseur" at bounding box center [366, 164] width 28 height 5
click at [367, 162] on span "Select a Cadeau Fournisseur" at bounding box center [366, 164] width 28 height 5
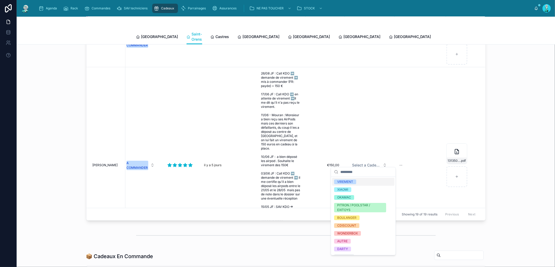
click at [346, 181] on div "VIREMENT" at bounding box center [345, 181] width 16 height 5
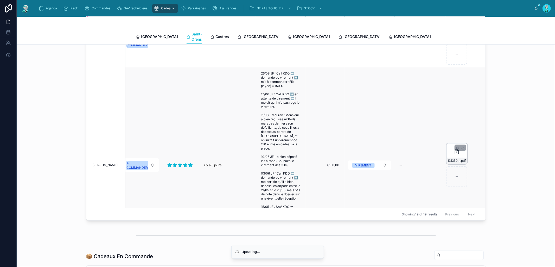
click at [449, 152] on div "13135000800441973770618 .pdf" at bounding box center [456, 153] width 21 height 21
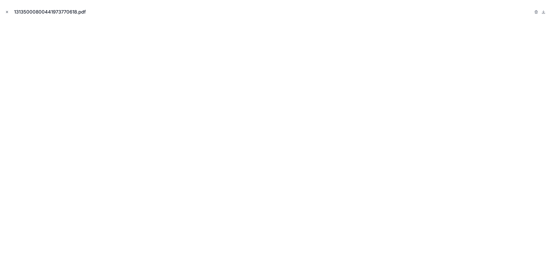
click at [6, 10] on icon "Close modal" at bounding box center [7, 12] width 4 height 4
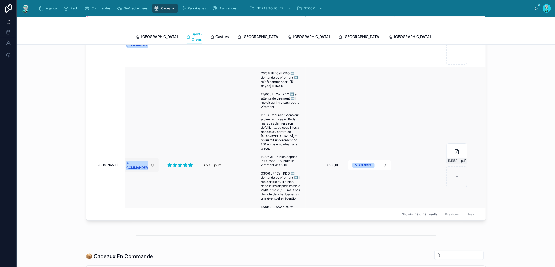
click at [136, 162] on div "A COMMANDER" at bounding box center [137, 165] width 21 height 9
click at [129, 213] on div "OFFERT" at bounding box center [134, 215] width 62 height 8
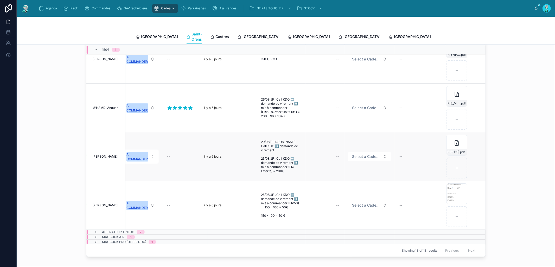
scroll to position [20, 260]
click at [324, 106] on div "--" at bounding box center [325, 107] width 33 height 8
type input "*******"
click button "submit" at bounding box center [394, 112] width 6 height 6
click at [356, 105] on span "Select a Cadeau Fournisseur" at bounding box center [366, 107] width 28 height 5
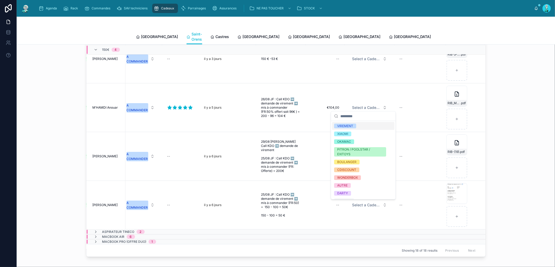
click at [349, 125] on div "VIREMENT" at bounding box center [345, 126] width 16 height 5
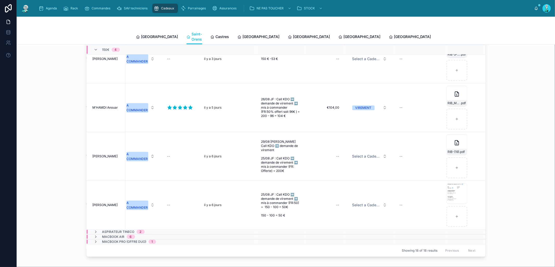
click at [448, 97] on div "RIB_MME_M_HAMDI_NASSIMA_OU_M__M_HAMDI_ANOUAR_9932 .pdf" at bounding box center [456, 96] width 21 height 21
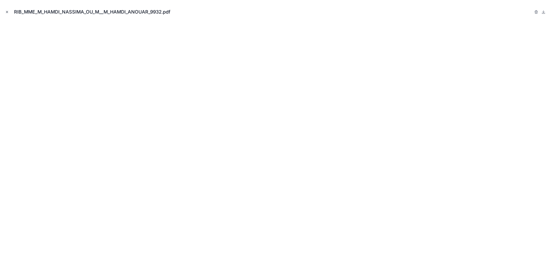
click at [9, 9] on button "Close modal" at bounding box center [7, 12] width 6 height 6
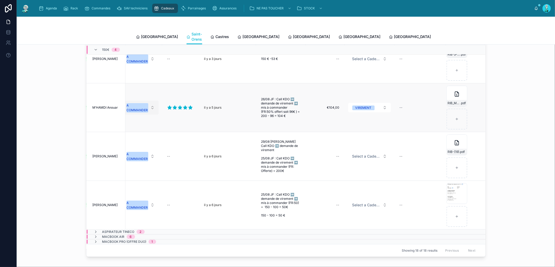
click at [135, 108] on div "A COMMANDER" at bounding box center [137, 107] width 21 height 9
click at [134, 157] on div "OFFERT" at bounding box center [134, 160] width 62 height 8
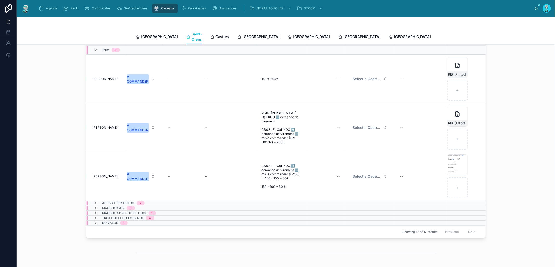
scroll to position [0, 251]
click at [323, 79] on div "--" at bounding box center [326, 79] width 33 height 8
type input "******"
click button "submit" at bounding box center [399, 84] width 6 height 6
click at [359, 79] on span "Select a Cadeau Fournisseur" at bounding box center [367, 78] width 28 height 5
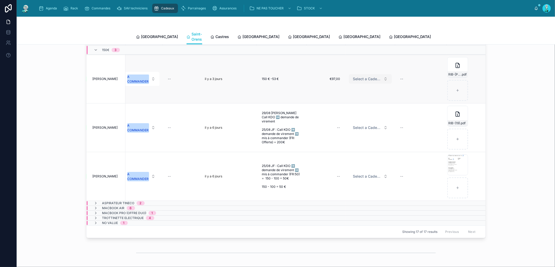
click at [361, 79] on button "Select a Cadeau Fournisseur" at bounding box center [370, 78] width 43 height 9
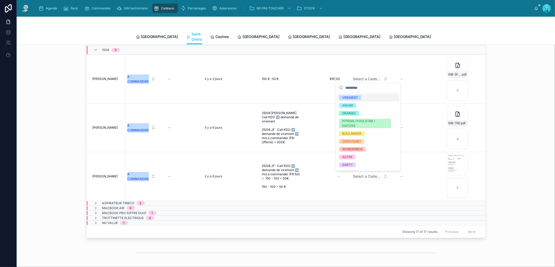
click at [358, 96] on div "VIREMENT" at bounding box center [350, 97] width 16 height 5
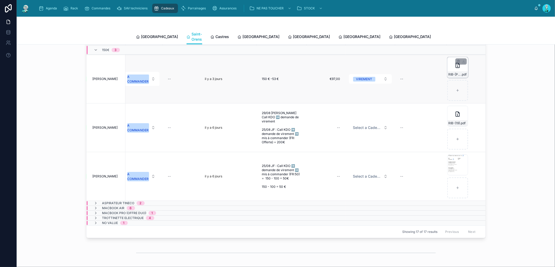
click at [455, 65] on icon at bounding box center [458, 65] width 6 height 6
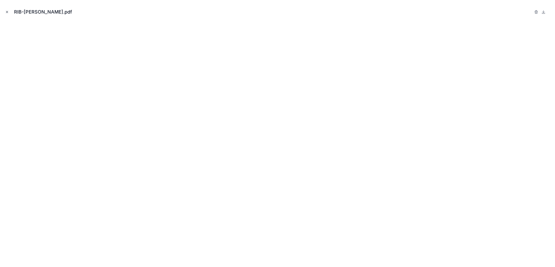
click at [7, 12] on icon "Close modal" at bounding box center [7, 12] width 2 height 2
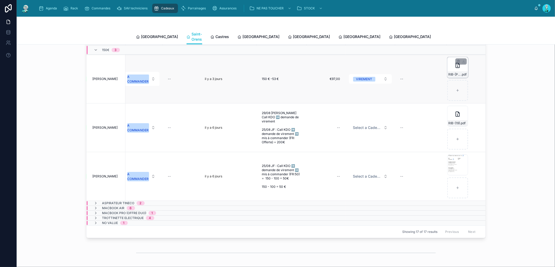
click at [449, 67] on div "RIB-Mathurin .pdf" at bounding box center [457, 67] width 21 height 21
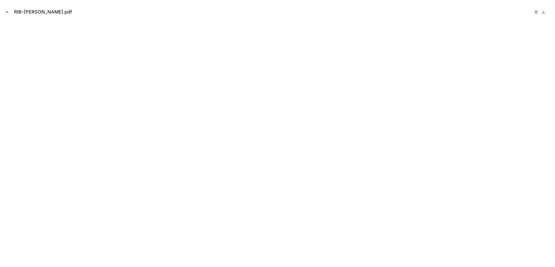
click at [7, 10] on icon "Close modal" at bounding box center [7, 12] width 4 height 4
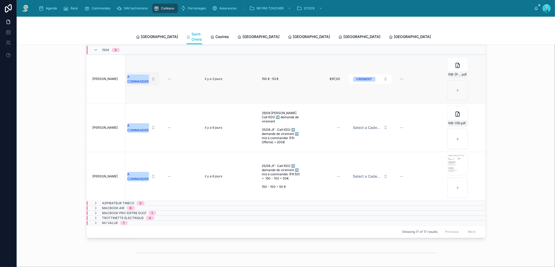
click at [132, 74] on span "A COMMANDER" at bounding box center [138, 79] width 22 height 10
click at [136, 130] on div "OFFERT" at bounding box center [139, 131] width 62 height 8
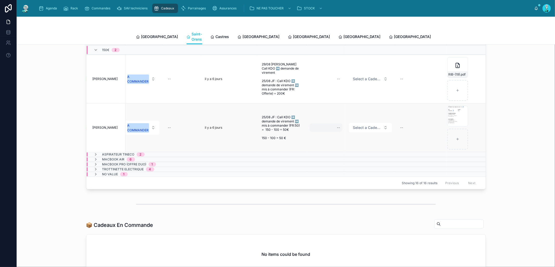
click at [320, 125] on div "--" at bounding box center [326, 127] width 33 height 8
type input "******"
click button "submit" at bounding box center [399, 132] width 6 height 6
click at [370, 127] on span "Select a Cadeau Fournisseur" at bounding box center [367, 127] width 28 height 5
click at [366, 148] on td "Select a Cadeau Fournisseur" at bounding box center [371, 127] width 50 height 49
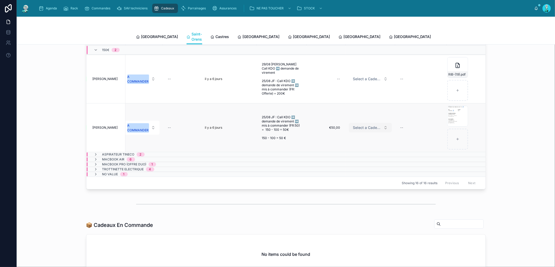
click at [368, 125] on span "Select a Cadeau Fournisseur" at bounding box center [367, 127] width 28 height 5
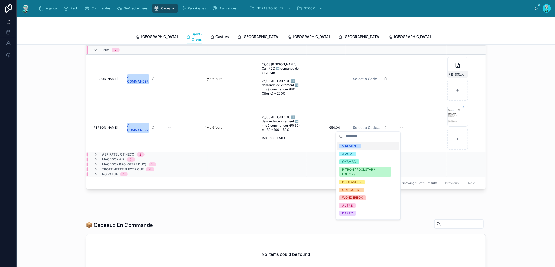
click at [368, 147] on div "VIREMENT" at bounding box center [368, 146] width 62 height 8
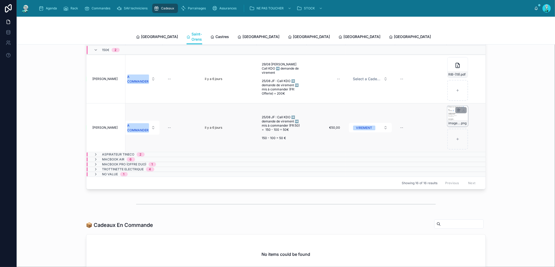
click at [450, 114] on div "image0-(1) .png" at bounding box center [457, 116] width 21 height 21
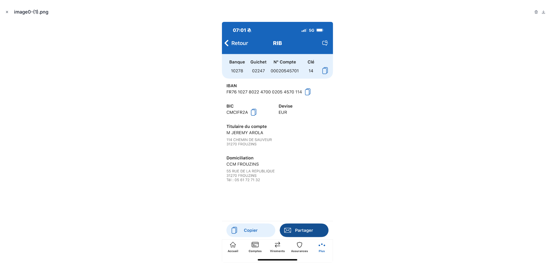
click at [8, 11] on icon "Close modal" at bounding box center [7, 12] width 4 height 4
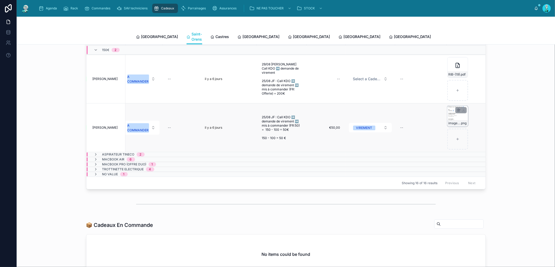
click at [448, 113] on div "image0-(1) .png" at bounding box center [457, 116] width 21 height 21
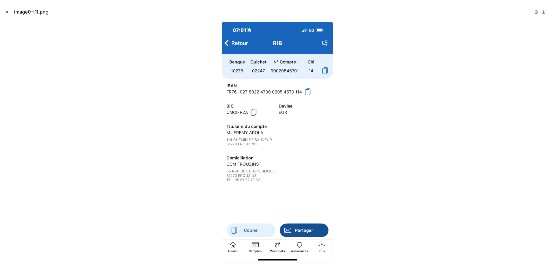
click at [7, 11] on icon "Close modal" at bounding box center [7, 12] width 4 height 4
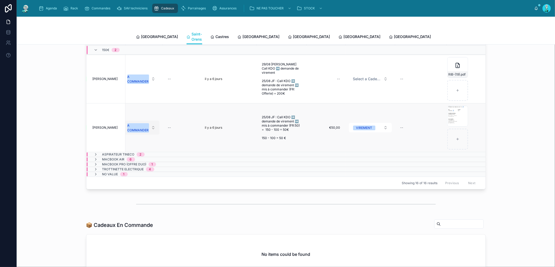
click at [142, 125] on div "A COMMANDER" at bounding box center [137, 127] width 21 height 9
click at [140, 181] on div "OFFERT" at bounding box center [139, 180] width 62 height 8
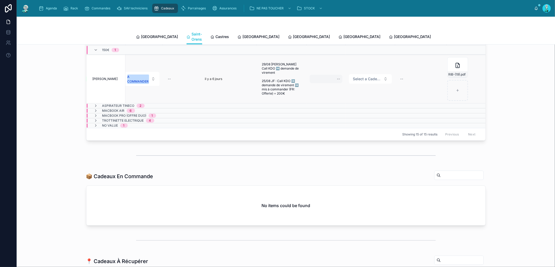
click at [319, 81] on div "--" at bounding box center [326, 79] width 33 height 8
type input "*******"
click button "submit" at bounding box center [399, 84] width 6 height 6
click at [353, 79] on span "Select a Cadeau Fournisseur" at bounding box center [367, 78] width 28 height 5
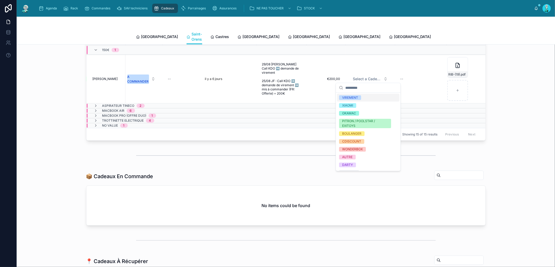
click at [350, 99] on div "VIREMENT" at bounding box center [350, 97] width 16 height 5
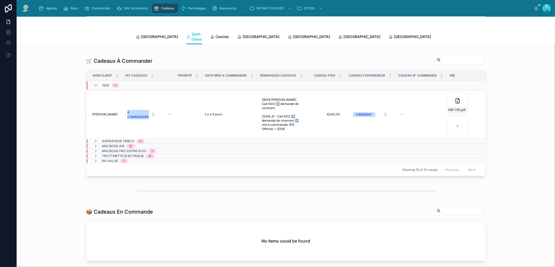
scroll to position [87, 0]
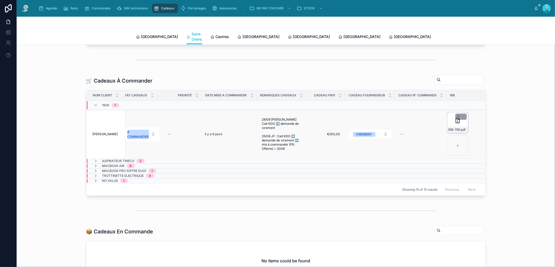
click at [453, 123] on div "RIB-(19) .pdf" at bounding box center [457, 122] width 21 height 21
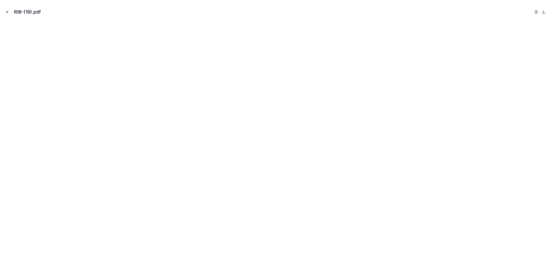
click at [7, 12] on icon "Close modal" at bounding box center [7, 12] width 4 height 4
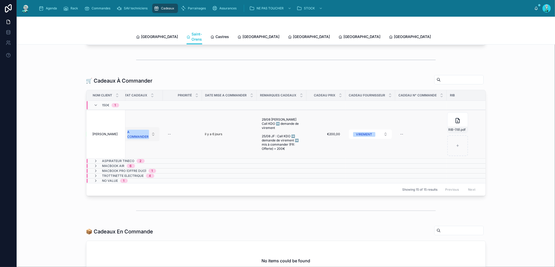
click at [132, 133] on div "A COMMANDER" at bounding box center [137, 134] width 21 height 9
click at [117, 188] on div "OFFERT" at bounding box center [119, 186] width 12 height 5
click at [94, 103] on icon at bounding box center [96, 105] width 4 height 4
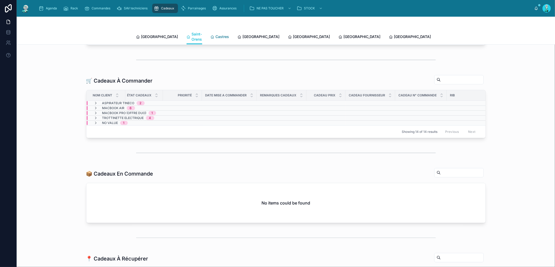
click at [216, 34] on span "Castres" at bounding box center [223, 36] width 14 height 5
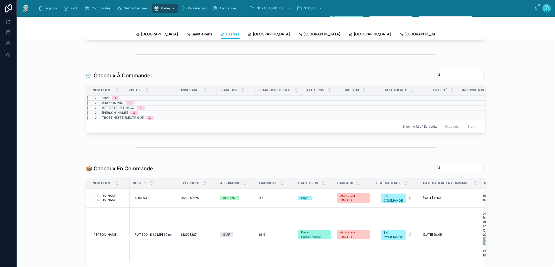
click at [97, 100] on div "150€ 1" at bounding box center [106, 98] width 25 height 4
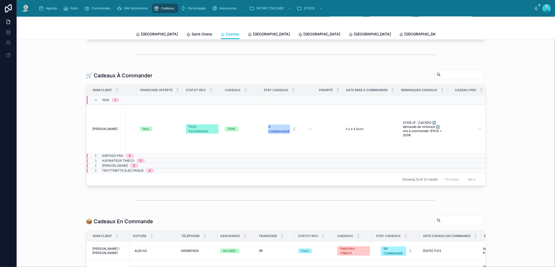
scroll to position [0, 260]
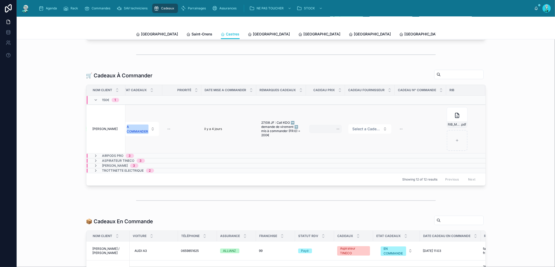
click at [324, 133] on div "--" at bounding box center [325, 129] width 33 height 8
type input "*******"
click button "submit" at bounding box center [398, 139] width 6 height 6
click at [353, 131] on span "Select a Cadeau Fournisseur" at bounding box center [367, 128] width 28 height 5
click at [348, 153] on td "Select a Cadeau Fournisseur" at bounding box center [370, 129] width 50 height 49
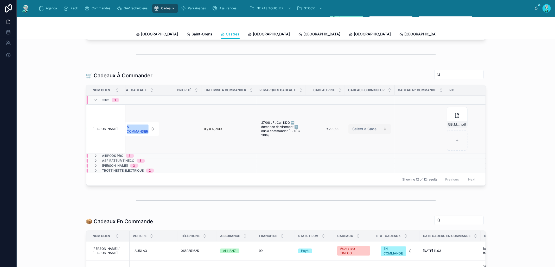
click at [367, 131] on span "Select a Cadeau Fournisseur" at bounding box center [367, 128] width 28 height 5
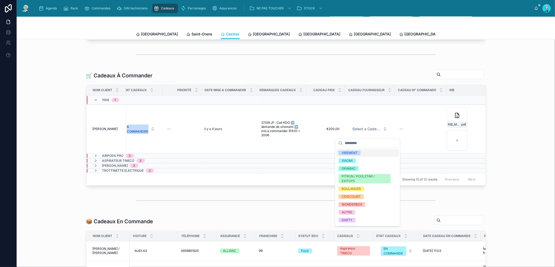
click at [364, 152] on div "VIREMENT" at bounding box center [367, 153] width 62 height 8
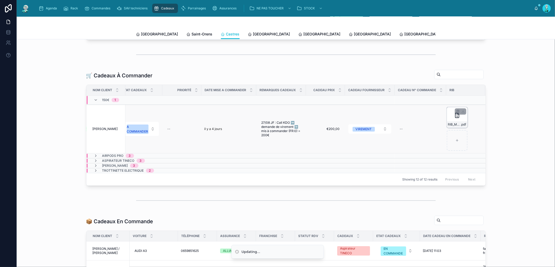
click at [454, 118] on icon at bounding box center [457, 115] width 6 height 6
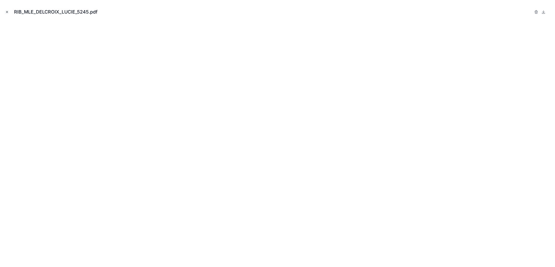
click at [7, 12] on icon "Close modal" at bounding box center [7, 12] width 4 height 4
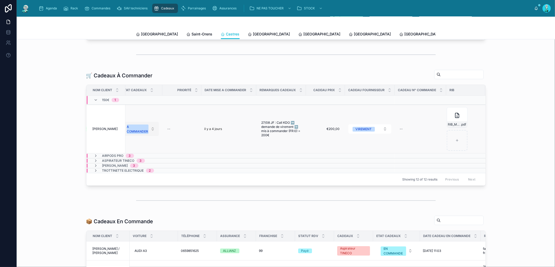
click at [140, 131] on div "A COMMANDER" at bounding box center [137, 128] width 21 height 9
click at [136, 186] on div "OFFERT" at bounding box center [138, 186] width 62 height 8
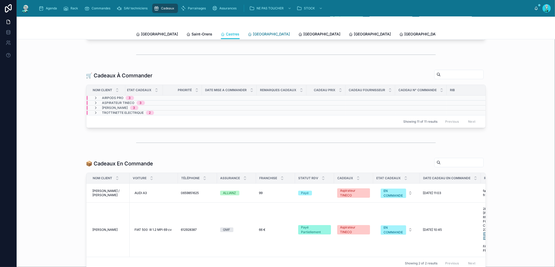
click at [253, 33] on span "[GEOGRAPHIC_DATA]" at bounding box center [271, 33] width 37 height 5
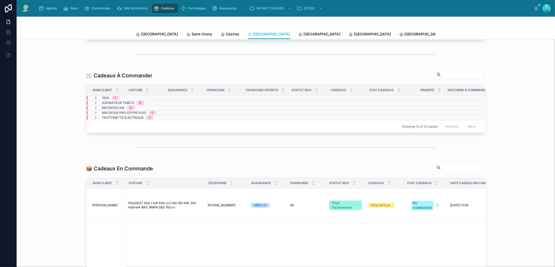
click at [94, 100] on icon at bounding box center [96, 98] width 4 height 4
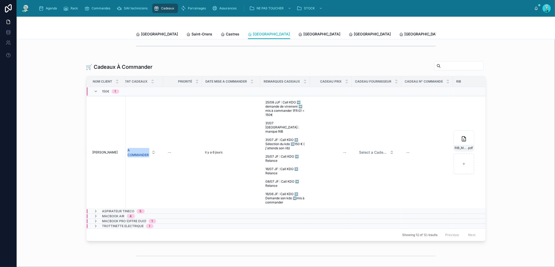
scroll to position [0, 253]
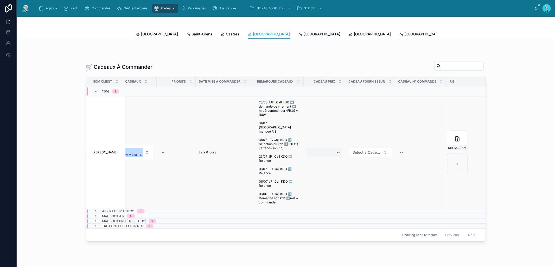
click at [329, 155] on div "--" at bounding box center [324, 152] width 35 height 8
type input "*******"
click button "submit" at bounding box center [398, 160] width 6 height 6
click at [362, 152] on span "Select a Cadeau Fournisseur" at bounding box center [367, 152] width 28 height 5
click at [361, 152] on span "Select a Cadeau Fournisseur" at bounding box center [367, 152] width 28 height 5
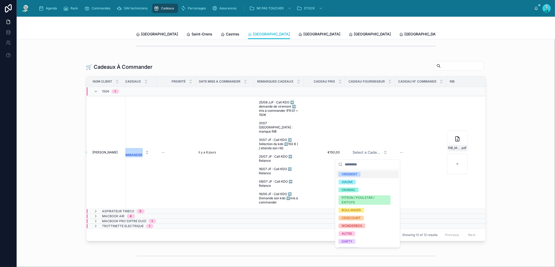
click at [359, 175] on span "VIREMENT" at bounding box center [349, 174] width 22 height 5
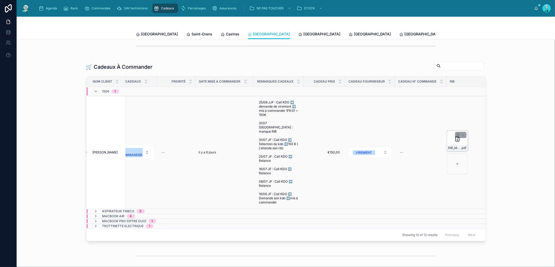
click at [451, 144] on div "RIB_M__GHILARDI_CORENTIN_0375 .pdf" at bounding box center [457, 140] width 21 height 21
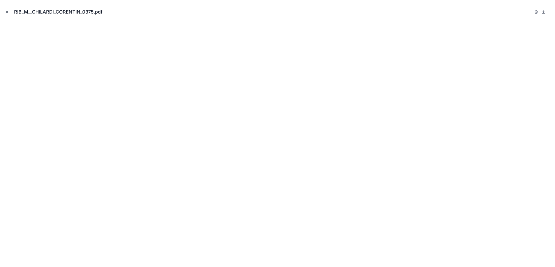
click at [6, 12] on icon "Close modal" at bounding box center [7, 12] width 4 height 4
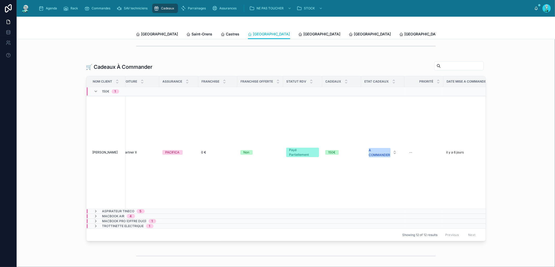
scroll to position [0, 4]
click at [372, 156] on div "A COMMANDER" at bounding box center [380, 152] width 21 height 9
click at [369, 206] on span "OFFERT" at bounding box center [361, 207] width 18 height 5
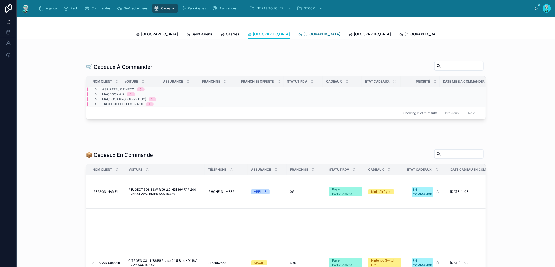
click at [298, 36] on link "[GEOGRAPHIC_DATA]" at bounding box center [319, 34] width 42 height 10
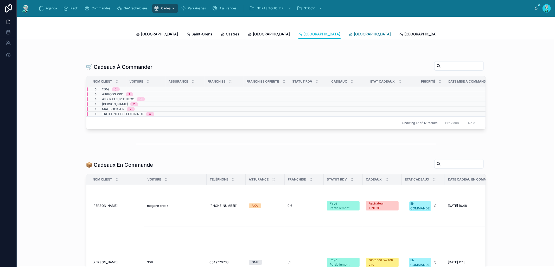
click at [354, 35] on span "[GEOGRAPHIC_DATA]" at bounding box center [372, 33] width 37 height 5
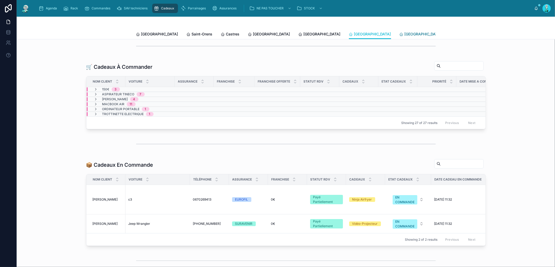
click at [405, 31] on span "[GEOGRAPHIC_DATA]" at bounding box center [423, 33] width 37 height 5
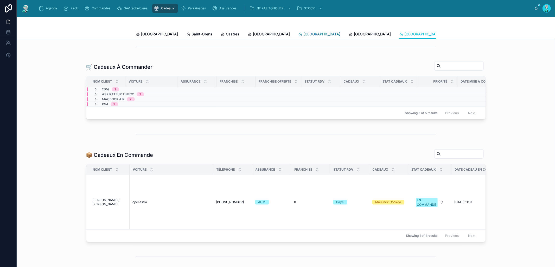
click at [304, 34] on span "[GEOGRAPHIC_DATA]" at bounding box center [322, 33] width 37 height 5
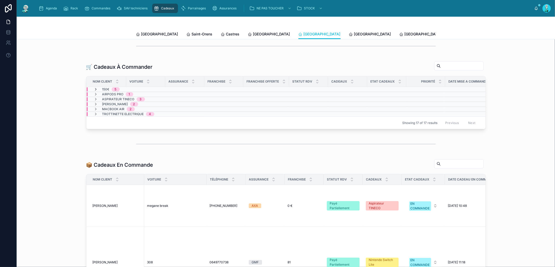
click at [95, 91] on icon at bounding box center [96, 89] width 4 height 4
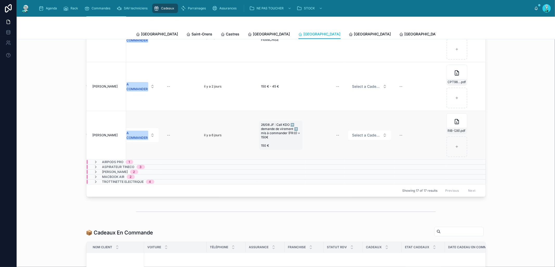
scroll to position [92, 253]
click at [330, 133] on div "--" at bounding box center [325, 135] width 33 height 8
type input "*******"
click button "submit" at bounding box center [398, 141] width 6 height 6
click at [366, 135] on span "Select a Cadeau Fournisseur" at bounding box center [366, 134] width 28 height 5
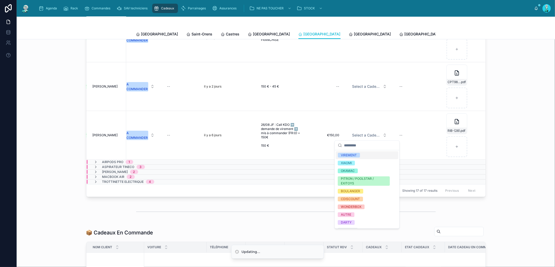
click at [355, 153] on div "VIREMENT" at bounding box center [349, 155] width 16 height 5
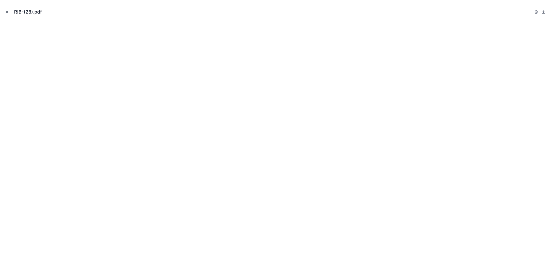
click at [8, 14] on button "Close modal" at bounding box center [7, 12] width 6 height 6
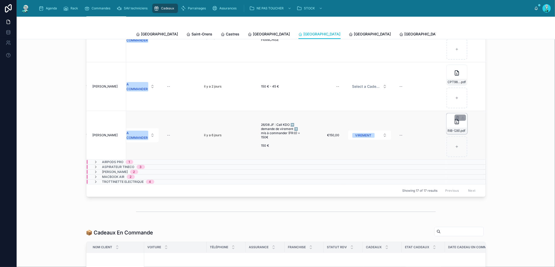
click at [457, 125] on div "RIB-(28) .pdf" at bounding box center [456, 123] width 21 height 21
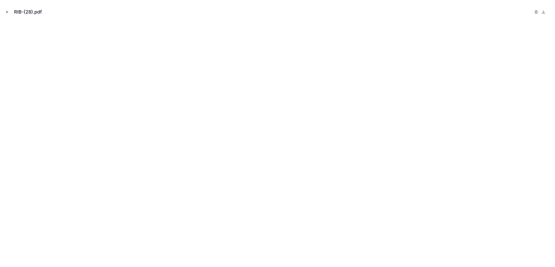
click at [8, 12] on icon "Close modal" at bounding box center [7, 12] width 4 height 4
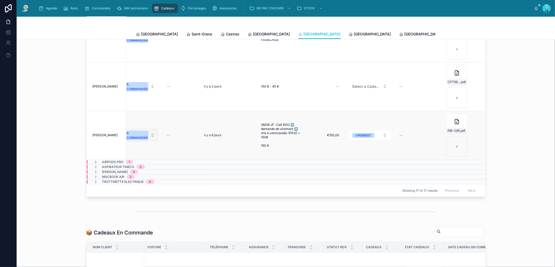
click at [133, 133] on div "A COMMANDER" at bounding box center [137, 135] width 21 height 9
click at [133, 187] on div "OFFERT" at bounding box center [138, 189] width 62 height 8
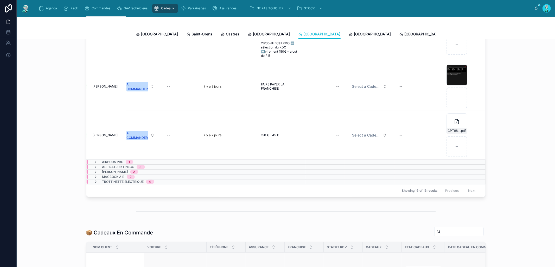
scroll to position [246, 0]
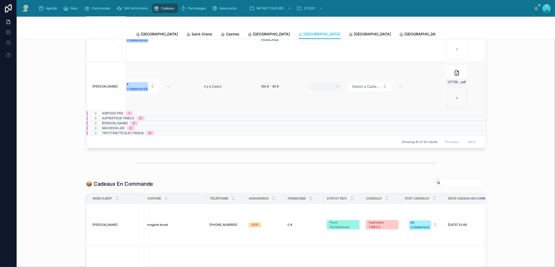
click at [323, 82] on div "--" at bounding box center [325, 86] width 33 height 8
type input "*******"
click button "submit" at bounding box center [394, 93] width 6 height 6
click at [355, 87] on span "Select a Cadeau Fournisseur" at bounding box center [366, 86] width 28 height 5
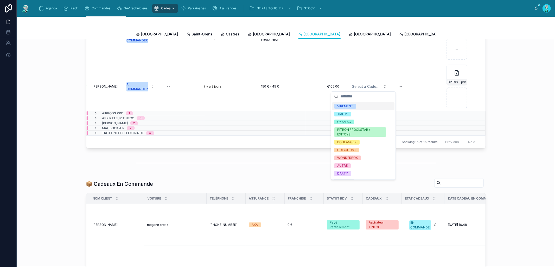
click at [357, 105] on div "VIREMENT" at bounding box center [363, 106] width 62 height 8
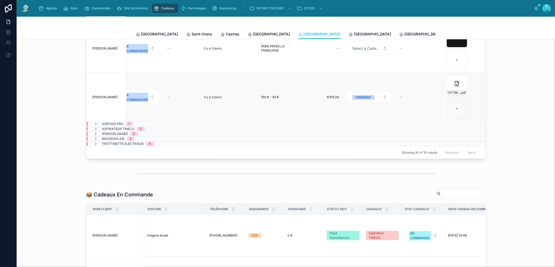
scroll to position [157, 0]
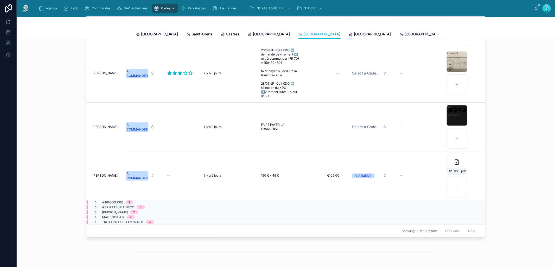
drag, startPoint x: 303, startPoint y: 241, endPoint x: 281, endPoint y: 241, distance: 21.9
click at [281, 239] on div "🛒 Cadeaux À Commander Nom Client Voiture Assurance Franchise Franchise Offerte …" at bounding box center [286, 118] width 530 height 241
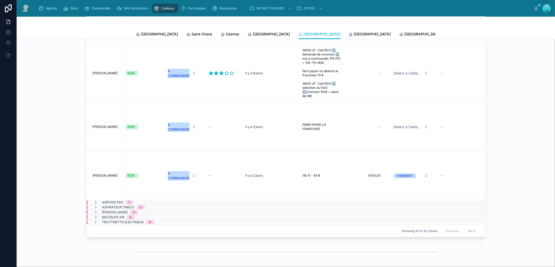
scroll to position [44, 218]
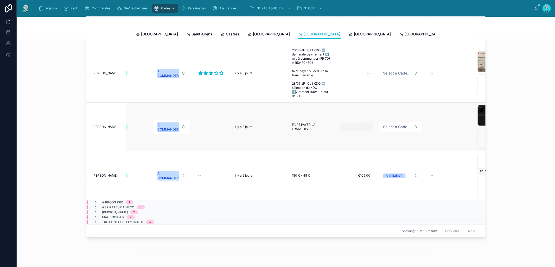
click at [357, 124] on div "--" at bounding box center [356, 127] width 33 height 8
type input "*******"
click button "submit" at bounding box center [429, 133] width 6 height 6
click at [390, 127] on span "Select a Cadeau Fournisseur" at bounding box center [397, 126] width 28 height 5
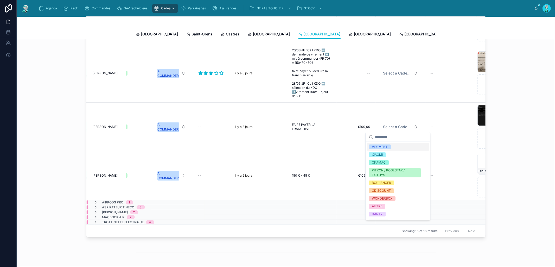
click at [383, 145] on div "VIREMENT" at bounding box center [380, 146] width 16 height 5
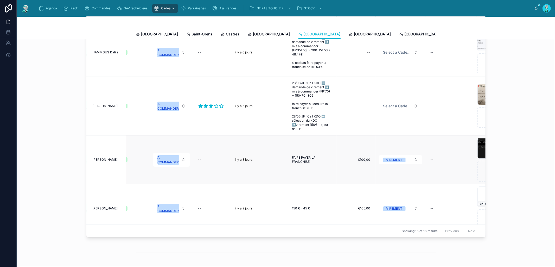
scroll to position [1, 218]
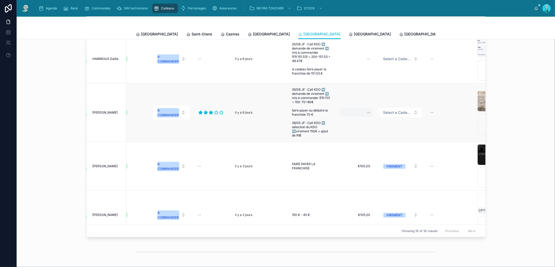
click at [363, 114] on div "--" at bounding box center [356, 112] width 33 height 8
type input "******"
click button "submit" at bounding box center [429, 123] width 6 height 6
click at [391, 115] on span "Select a Cadeau Fournisseur" at bounding box center [397, 112] width 28 height 5
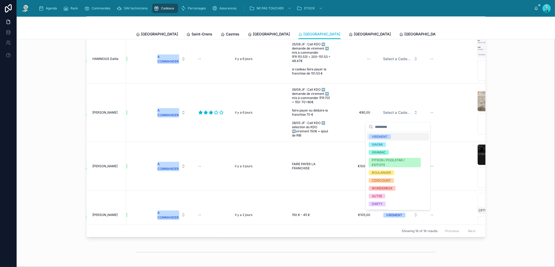
click at [392, 136] on div "VIREMENT" at bounding box center [398, 137] width 62 height 8
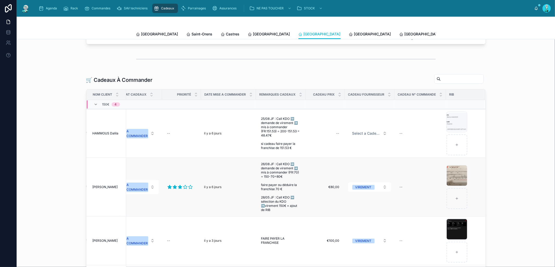
scroll to position [75, 0]
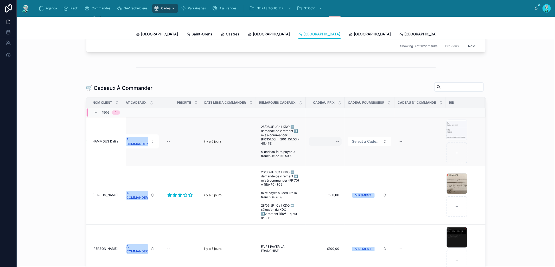
click at [323, 144] on div "--" at bounding box center [325, 141] width 33 height 8
type input "******"
click button "submit" at bounding box center [394, 152] width 6 height 6
click at [352, 144] on span "Select a Cadeau Fournisseur" at bounding box center [366, 141] width 28 height 5
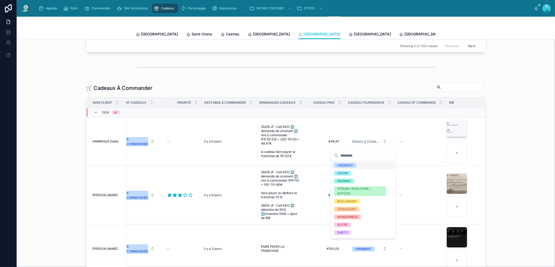
click at [345, 162] on div "VIREMENT" at bounding box center [363, 165] width 62 height 8
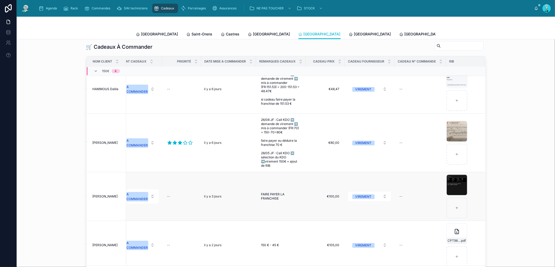
scroll to position [44, 252]
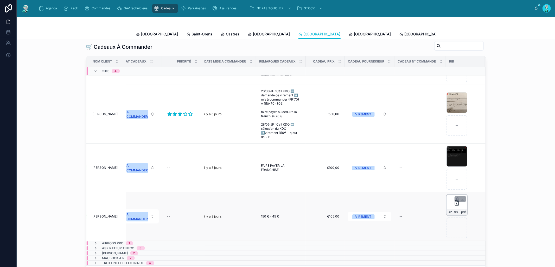
click at [446, 206] on div "CPT98119684485 .pdf" at bounding box center [456, 204] width 21 height 21
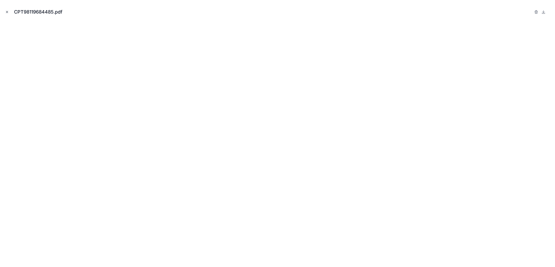
click at [8, 10] on icon "Close modal" at bounding box center [7, 12] width 4 height 4
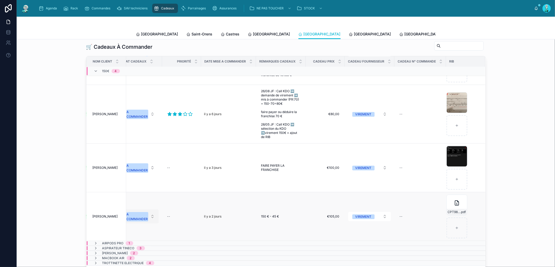
click at [127, 215] on div "A COMMANDER" at bounding box center [137, 216] width 21 height 9
click at [131, 200] on div "OFFERT" at bounding box center [134, 202] width 62 height 8
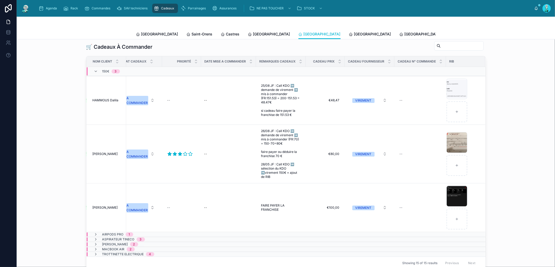
scroll to position [0, 248]
click at [448, 202] on div "IMG_3587 .png" at bounding box center [457, 196] width 21 height 21
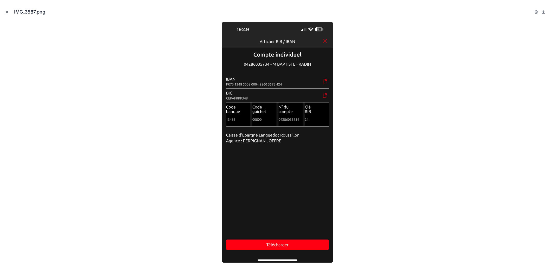
click at [7, 11] on icon "Close modal" at bounding box center [7, 12] width 4 height 4
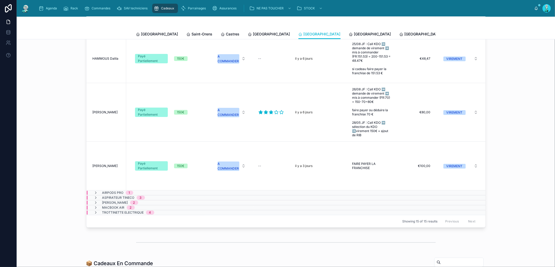
scroll to position [0, 248]
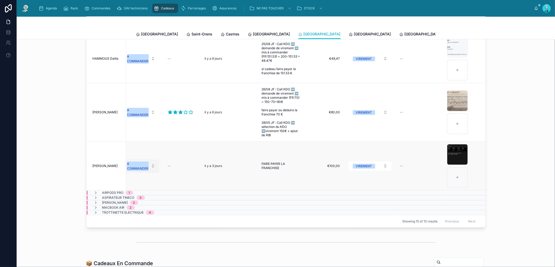
click at [131, 162] on button "A COMMANDER" at bounding box center [141, 166] width 36 height 14
click at [127, 221] on span "OFFERT" at bounding box center [119, 223] width 18 height 5
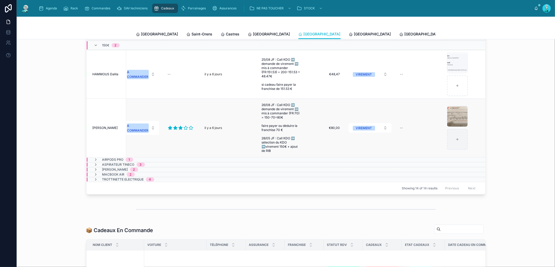
scroll to position [133, 0]
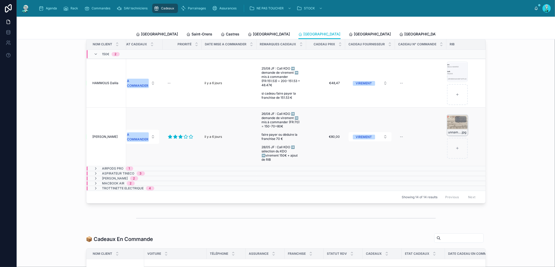
click at [451, 127] on div "unnamed-(7) .jpg" at bounding box center [457, 125] width 21 height 21
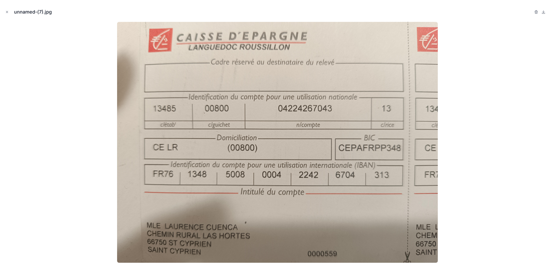
click at [8, 12] on icon "Close modal" at bounding box center [7, 12] width 4 height 4
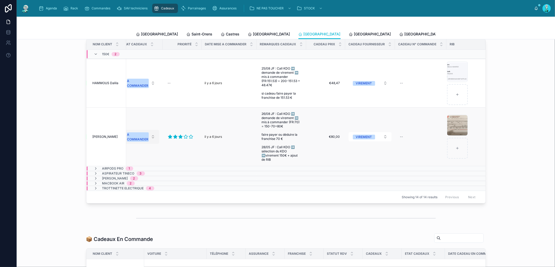
click at [136, 135] on span "A COMMANDER" at bounding box center [138, 137] width 22 height 10
click at [139, 193] on div "OFFERT" at bounding box center [138, 194] width 62 height 8
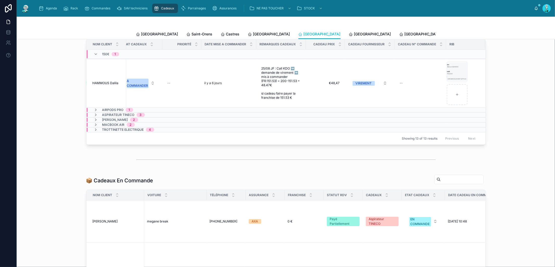
scroll to position [0, 248]
click at [448, 75] on div "1000020371-(1) .jpg" at bounding box center [457, 71] width 21 height 21
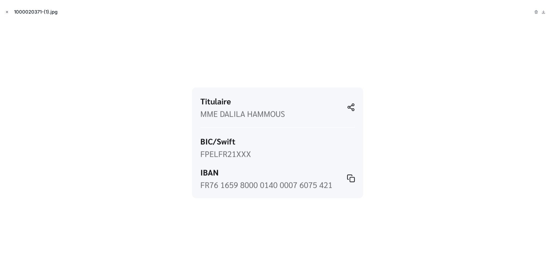
click at [8, 10] on icon "Close modal" at bounding box center [7, 12] width 4 height 4
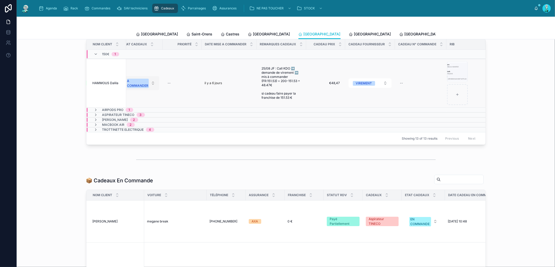
click at [132, 85] on div "A COMMANDER" at bounding box center [137, 83] width 21 height 9
click at [123, 140] on div "OFFERT" at bounding box center [119, 140] width 12 height 5
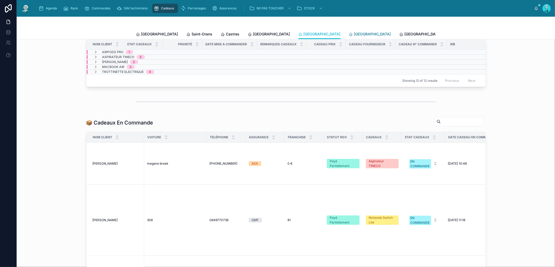
click at [354, 34] on span "[GEOGRAPHIC_DATA]" at bounding box center [372, 33] width 37 height 5
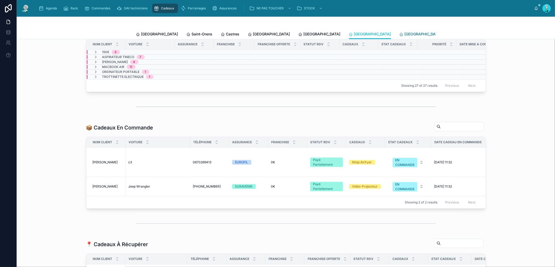
click at [399, 30] on link "[GEOGRAPHIC_DATA]" at bounding box center [420, 34] width 42 height 10
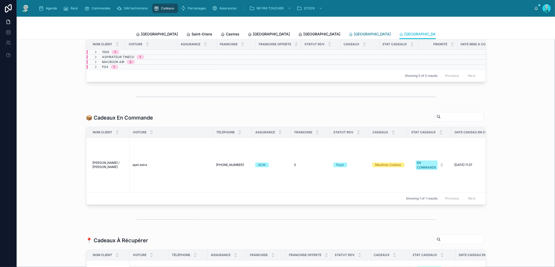
click at [354, 31] on span "[GEOGRAPHIC_DATA]" at bounding box center [372, 33] width 37 height 5
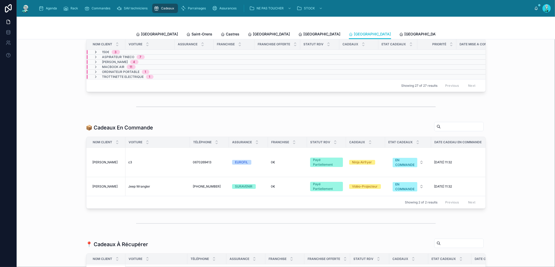
click at [95, 54] on icon at bounding box center [96, 52] width 4 height 4
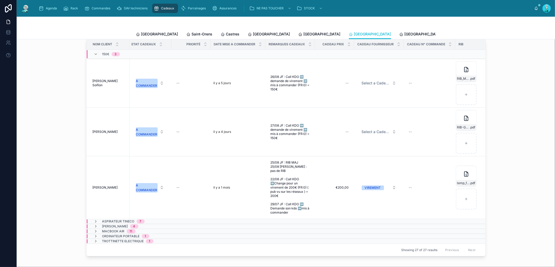
scroll to position [0, 267]
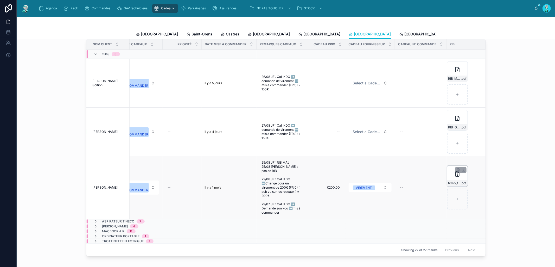
click at [448, 180] on div "temp_file_1756122531158 .pdf" at bounding box center [457, 175] width 21 height 21
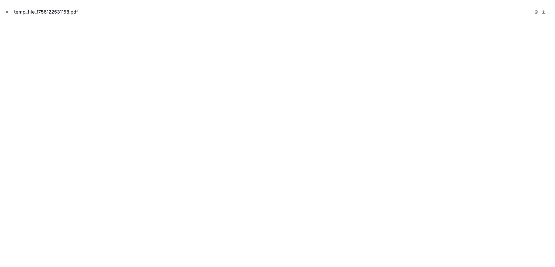
click at [5, 12] on icon "Close modal" at bounding box center [7, 12] width 4 height 4
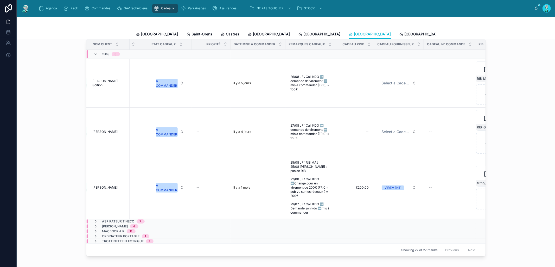
scroll to position [0, 267]
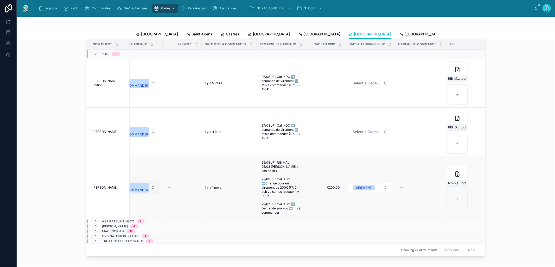
click at [142, 187] on div "A COMMANDER" at bounding box center [137, 187] width 21 height 9
click at [133, 242] on div "OFFERT" at bounding box center [139, 243] width 62 height 8
click at [332, 134] on div "--" at bounding box center [325, 131] width 33 height 8
type input "*******"
click button "submit" at bounding box center [398, 142] width 6 height 6
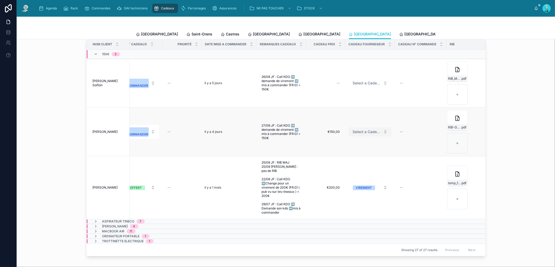
click at [365, 134] on span "Select a Cadeau Fournisseur" at bounding box center [367, 131] width 28 height 5
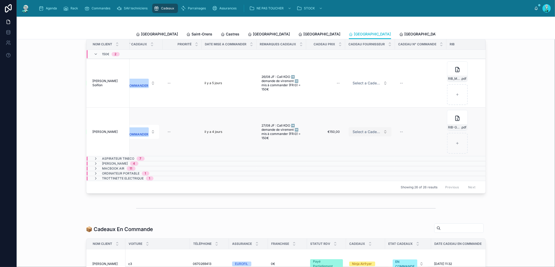
click at [359, 134] on span "Select a Cadeau Fournisseur" at bounding box center [367, 131] width 28 height 5
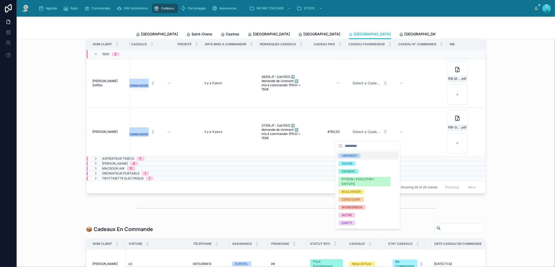
click at [360, 154] on span "VIREMENT" at bounding box center [349, 155] width 22 height 5
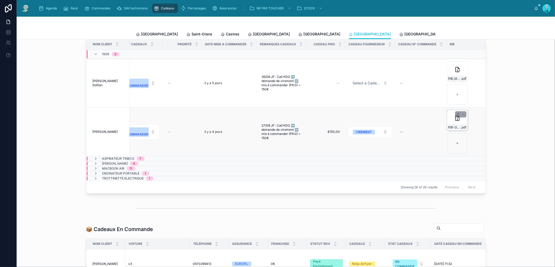
click at [453, 127] on div "RIB-GUERIN .pdf" at bounding box center [457, 120] width 21 height 21
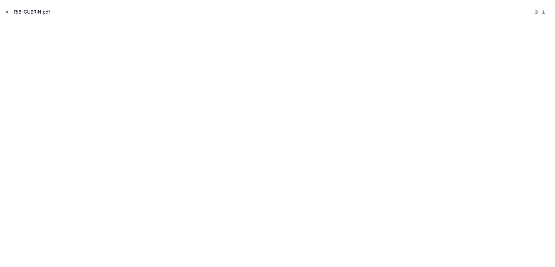
click at [9, 10] on button "Close modal" at bounding box center [7, 12] width 6 height 6
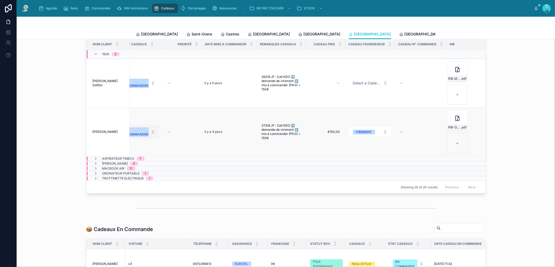
click at [143, 137] on div "A COMMANDER" at bounding box center [137, 131] width 21 height 9
click at [131, 189] on div "OFFERT" at bounding box center [139, 190] width 62 height 8
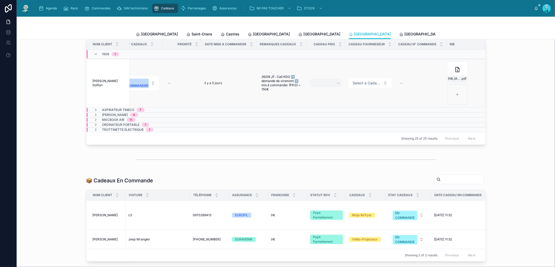
click at [327, 87] on div "--" at bounding box center [325, 83] width 33 height 8
type input "*******"
click button "submit" at bounding box center [398, 93] width 6 height 6
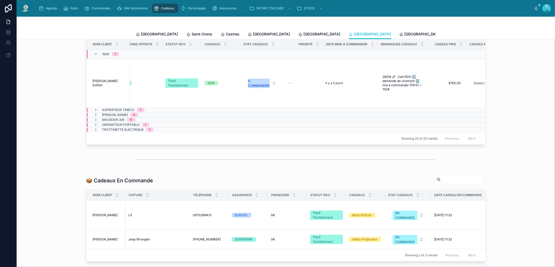
scroll to position [0, 267]
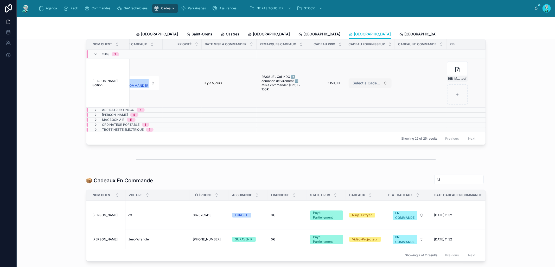
click at [349, 88] on button "Select a Cadeau Fournisseur" at bounding box center [370, 82] width 43 height 9
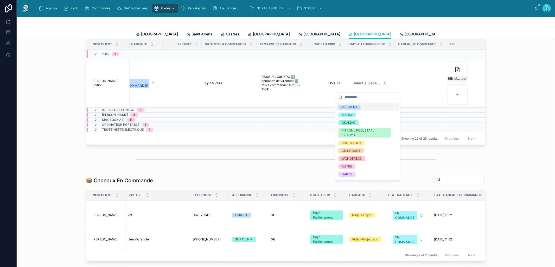
click at [346, 107] on div "VIREMENT" at bounding box center [350, 107] width 16 height 5
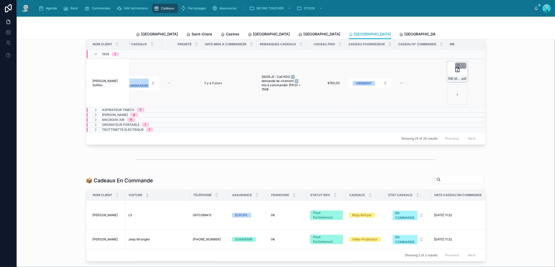
click at [450, 76] on div "RIB_M_OU_MME_MOUSSA_BABAE_SOIFION_3879 .pdf" at bounding box center [457, 71] width 21 height 21
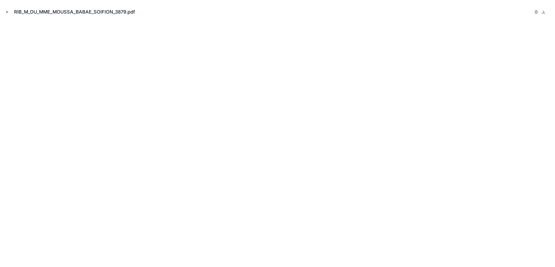
click at [7, 12] on icon "Close modal" at bounding box center [7, 12] width 4 height 4
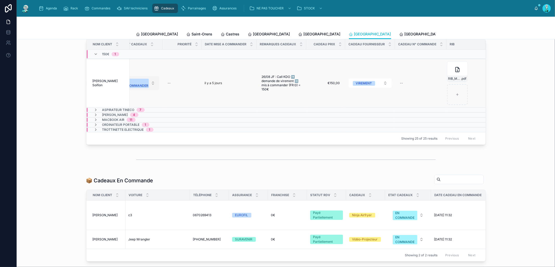
click at [131, 88] on div "A COMMANDER" at bounding box center [137, 83] width 21 height 9
click at [129, 138] on div "OFFERT" at bounding box center [139, 141] width 62 height 8
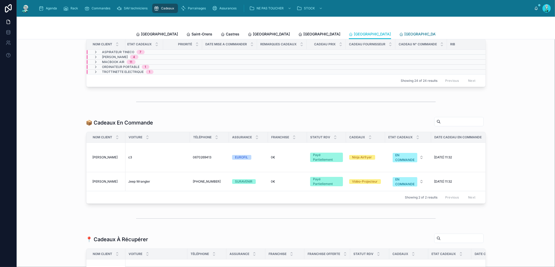
click at [399, 31] on link "[GEOGRAPHIC_DATA]" at bounding box center [420, 34] width 42 height 10
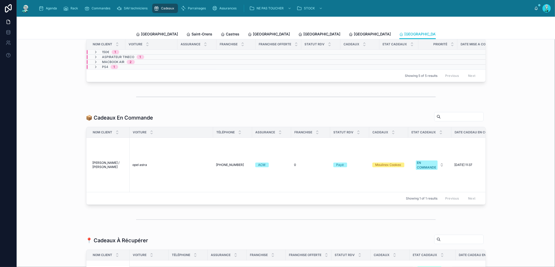
click at [95, 50] on th "Nom Client" at bounding box center [105, 44] width 39 height 11
click at [94, 54] on icon at bounding box center [96, 52] width 4 height 4
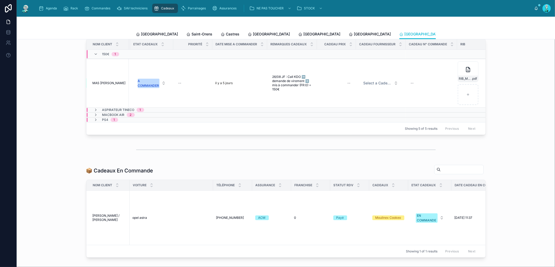
scroll to position [0, 264]
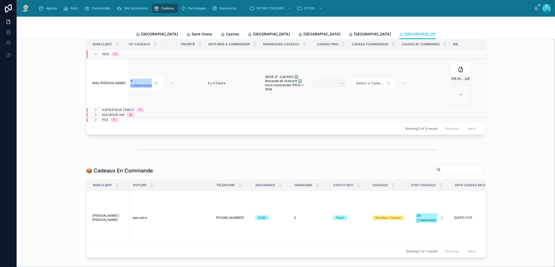
click at [329, 84] on div "--" at bounding box center [329, 83] width 33 height 8
type input "*******"
click at [399, 95] on icon "submit" at bounding box center [399, 94] width 4 height 4
click at [369, 86] on span "Select a Cadeau Fournisseur" at bounding box center [370, 82] width 28 height 5
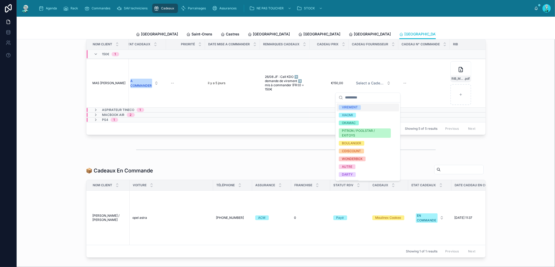
click at [358, 109] on span "VIREMENT" at bounding box center [350, 107] width 22 height 5
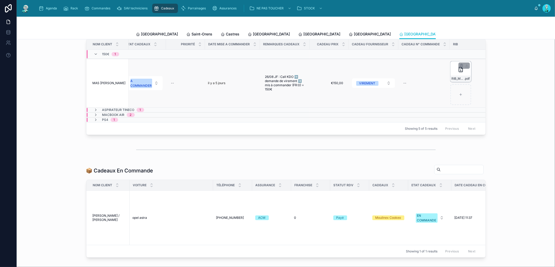
click at [458, 73] on icon at bounding box center [461, 69] width 6 height 6
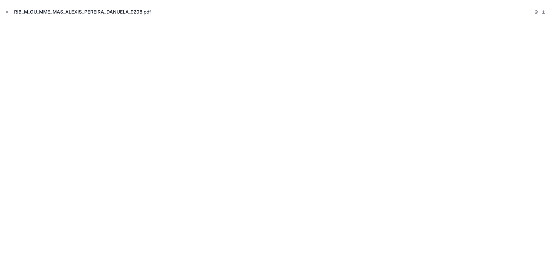
click at [9, 10] on icon "Close modal" at bounding box center [7, 12] width 4 height 4
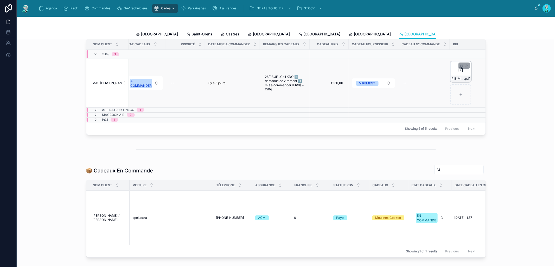
click at [453, 76] on div "RIB_M_OU_MME_MAS_ALEXIS_PEREIRA_DANUELA_9208 .pdf" at bounding box center [460, 71] width 21 height 21
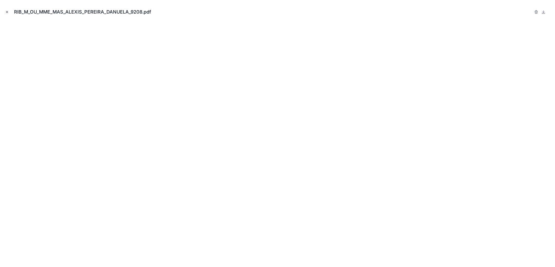
click at [9, 11] on icon "Close modal" at bounding box center [7, 12] width 4 height 4
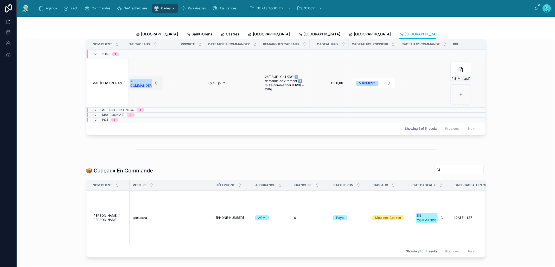
click at [131, 88] on div "A COMMANDER" at bounding box center [141, 83] width 21 height 9
click at [133, 142] on div "OFFERT" at bounding box center [139, 141] width 62 height 8
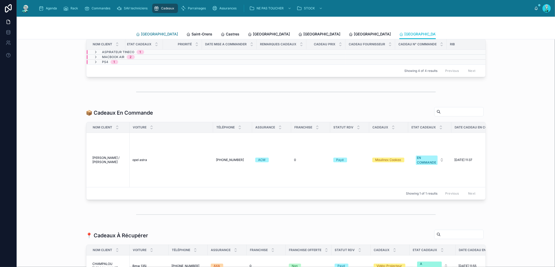
click at [144, 36] on span "[GEOGRAPHIC_DATA]" at bounding box center [159, 33] width 37 height 5
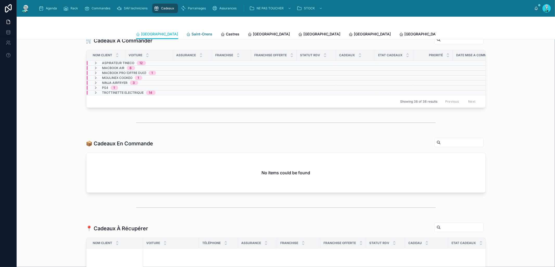
click at [192, 35] on span "Saint-Orens" at bounding box center [202, 33] width 21 height 5
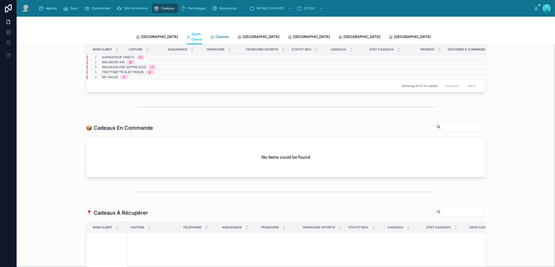
click at [216, 35] on span "Castres" at bounding box center [223, 36] width 14 height 5
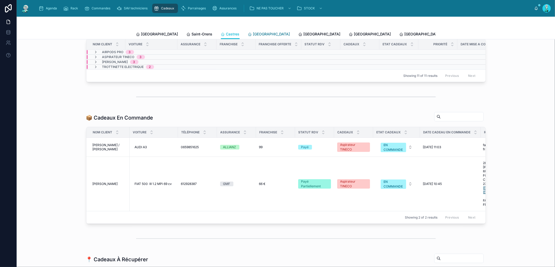
click at [253, 35] on span "[GEOGRAPHIC_DATA]" at bounding box center [271, 33] width 37 height 5
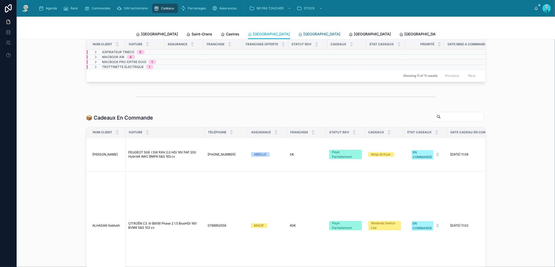
click at [304, 36] on span "[GEOGRAPHIC_DATA]" at bounding box center [322, 33] width 37 height 5
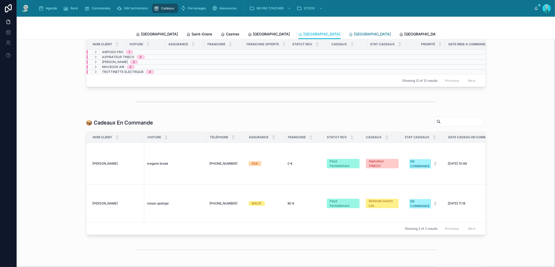
click at [349, 36] on link "[GEOGRAPHIC_DATA]" at bounding box center [370, 34] width 42 height 10
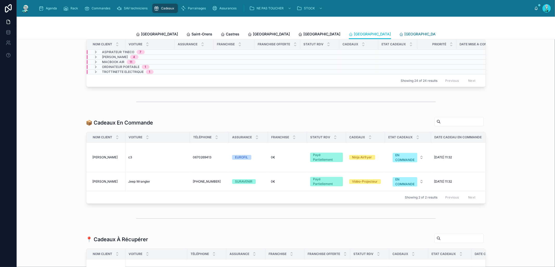
click at [399, 36] on link "[GEOGRAPHIC_DATA]" at bounding box center [420, 34] width 42 height 10
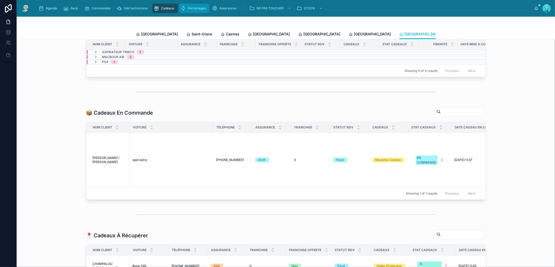
click at [203, 10] on span "Parrainages" at bounding box center [197, 8] width 18 height 4
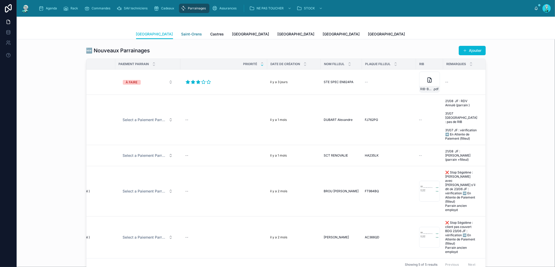
click at [181, 35] on span "Saint-Orens" at bounding box center [191, 33] width 21 height 5
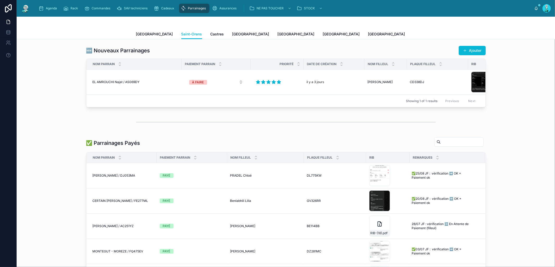
click at [201, 33] on div "Toulouse Saint-Orens Castres Carcassonne Perpignan Rennes Poitiers" at bounding box center [286, 34] width 300 height 10
click at [210, 33] on span "Castres" at bounding box center [217, 33] width 14 height 5
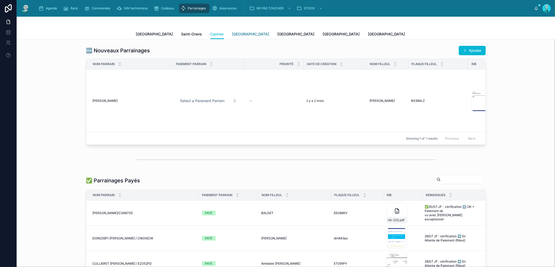
click at [232, 36] on span "[GEOGRAPHIC_DATA]" at bounding box center [250, 33] width 37 height 5
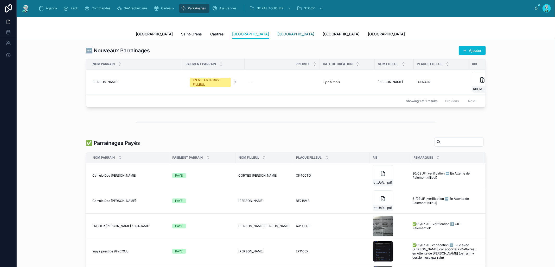
click at [278, 36] on span "[GEOGRAPHIC_DATA]" at bounding box center [296, 33] width 37 height 5
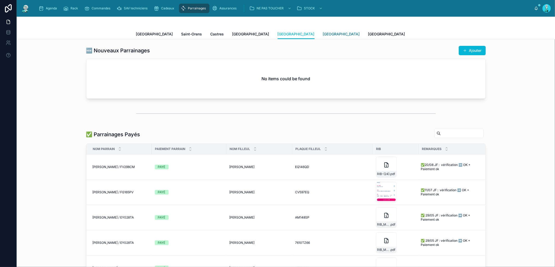
click at [323, 36] on span "[GEOGRAPHIC_DATA]" at bounding box center [341, 33] width 37 height 5
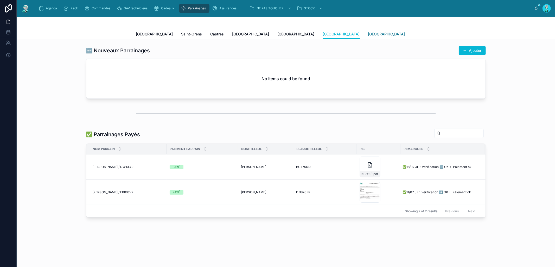
click at [368, 35] on span "[GEOGRAPHIC_DATA]" at bounding box center [386, 33] width 37 height 5
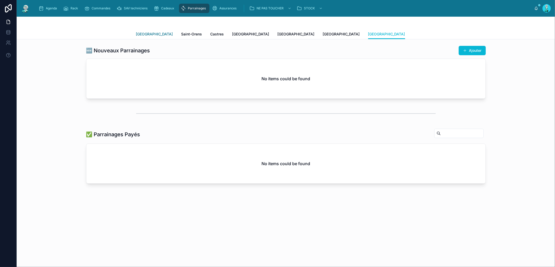
click at [142, 36] on span "[GEOGRAPHIC_DATA]" at bounding box center [154, 33] width 37 height 5
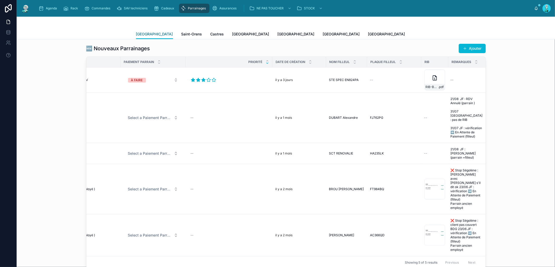
scroll to position [0, 56]
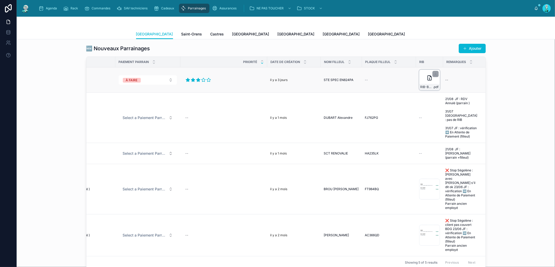
click at [421, 78] on div "RIB-Bouchareb-Samy-(1) .pdf" at bounding box center [429, 79] width 21 height 21
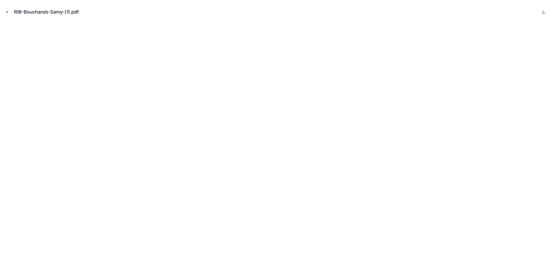
click at [8, 12] on icon "Close modal" at bounding box center [7, 12] width 4 height 4
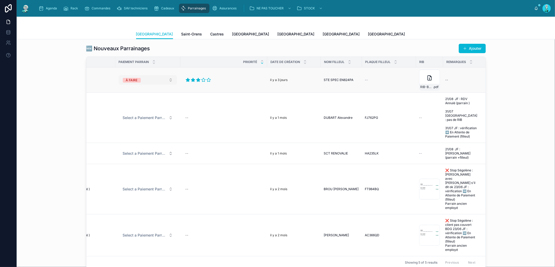
click at [126, 78] on div "À FAIRE" at bounding box center [132, 80] width 12 height 5
click at [134, 109] on div "PAYÉ" at bounding box center [145, 108] width 62 height 8
click at [181, 34] on span "Saint-Orens" at bounding box center [191, 33] width 21 height 5
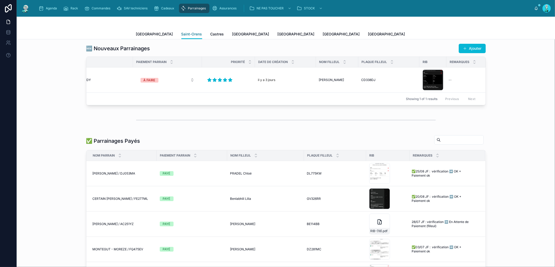
scroll to position [0, 49]
click at [423, 78] on div "rib-najat .png" at bounding box center [432, 79] width 21 height 21
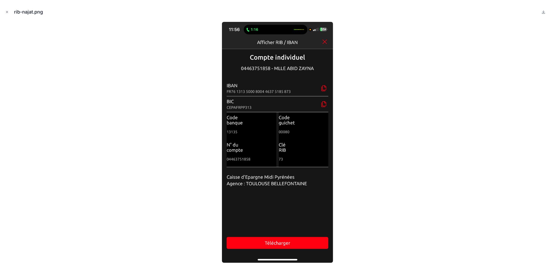
click at [10, 12] on button "Close modal" at bounding box center [7, 12] width 6 height 6
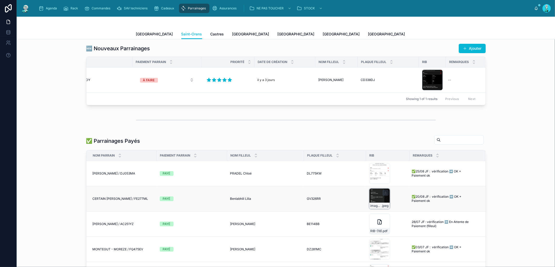
click at [373, 201] on div "image0-(80) .jpeg" at bounding box center [379, 198] width 21 height 21
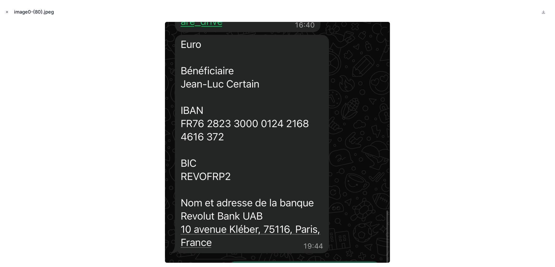
click at [5, 10] on icon "Close modal" at bounding box center [7, 12] width 4 height 4
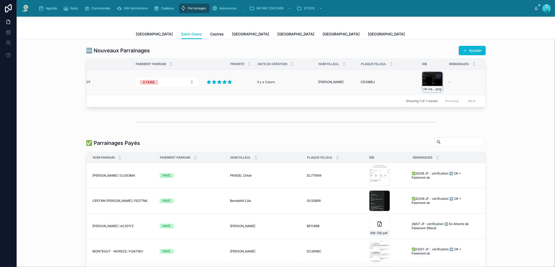
click at [426, 80] on div "rib-najat .png" at bounding box center [432, 82] width 21 height 21
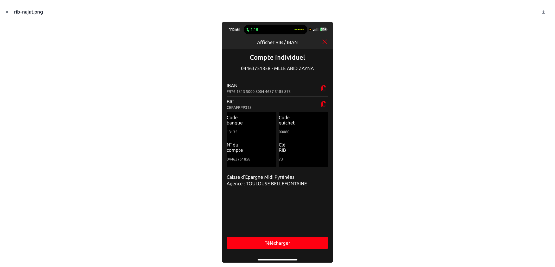
click at [7, 12] on icon "Close modal" at bounding box center [7, 12] width 4 height 4
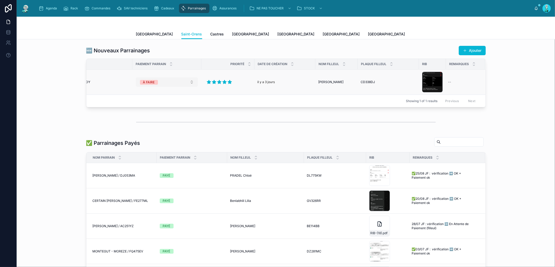
click at [150, 82] on div "À FAIRE" at bounding box center [149, 82] width 12 height 5
click at [149, 112] on span "PAYÉ" at bounding box center [142, 110] width 14 height 5
click at [210, 34] on span "Castres" at bounding box center [217, 33] width 14 height 5
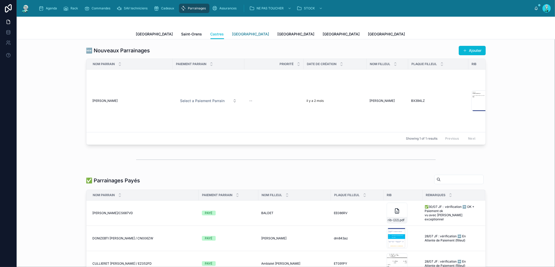
click at [232, 36] on link "[GEOGRAPHIC_DATA]" at bounding box center [250, 34] width 37 height 10
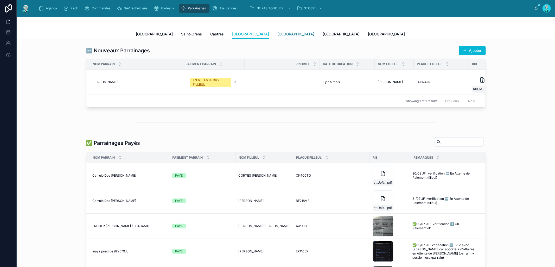
click at [278, 35] on span "[GEOGRAPHIC_DATA]" at bounding box center [296, 33] width 37 height 5
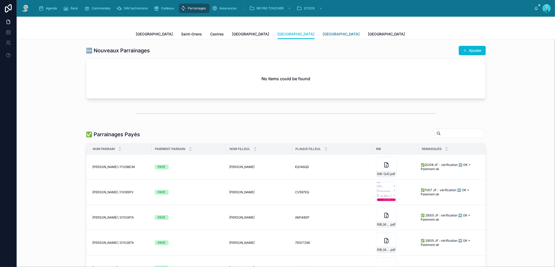
click at [323, 34] on span "[GEOGRAPHIC_DATA]" at bounding box center [341, 33] width 37 height 5
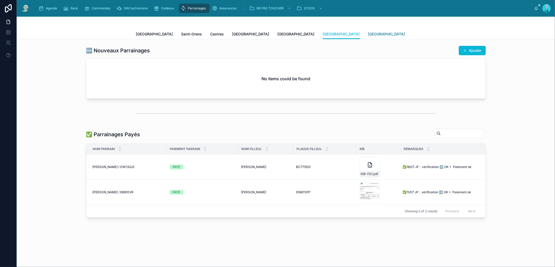
click at [368, 36] on span "[GEOGRAPHIC_DATA]" at bounding box center [386, 33] width 37 height 5
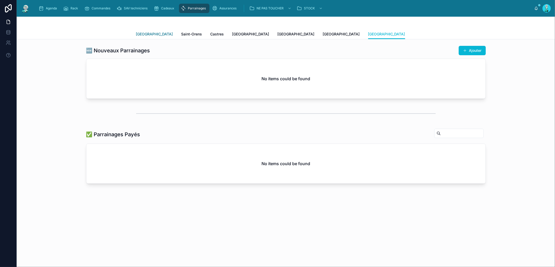
click at [149, 34] on span "[GEOGRAPHIC_DATA]" at bounding box center [154, 33] width 37 height 5
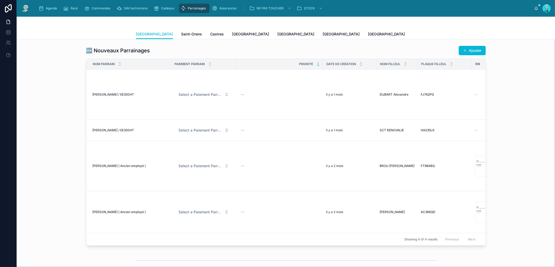
click at [301, 34] on div "Toulouse Saint-Orens Castres Carcassonne Perpignan Rennes Poitiers" at bounding box center [286, 34] width 300 height 10
click at [368, 34] on span "[GEOGRAPHIC_DATA]" at bounding box center [386, 33] width 37 height 5
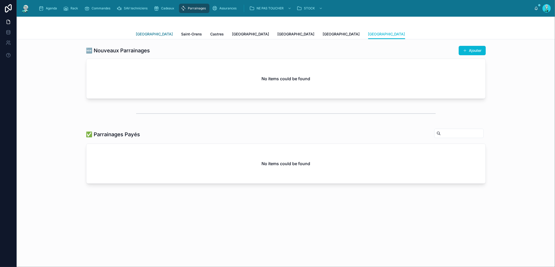
click at [142, 31] on span "[GEOGRAPHIC_DATA]" at bounding box center [154, 33] width 37 height 5
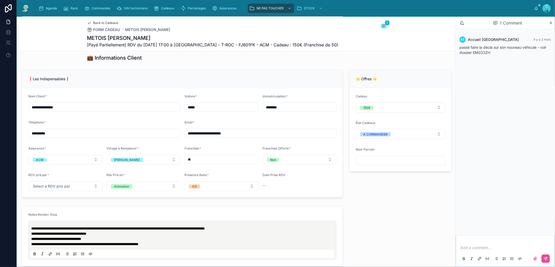
scroll to position [406, 0]
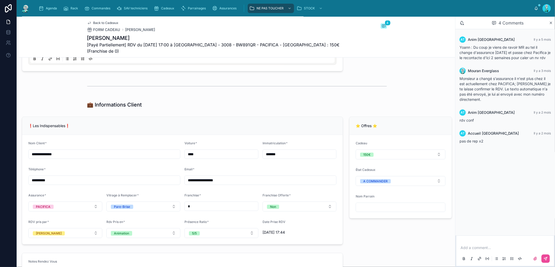
scroll to position [506, 0]
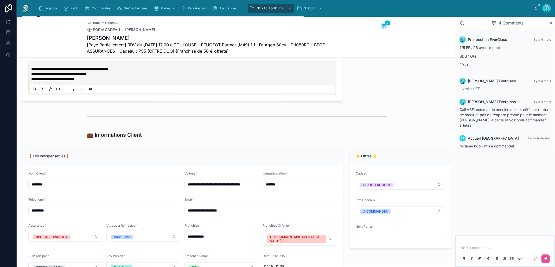
scroll to position [493, 0]
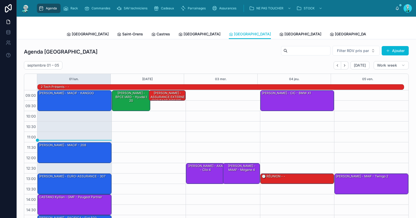
click at [307, 51] on input "text" at bounding box center [309, 50] width 43 height 7
paste input "*******"
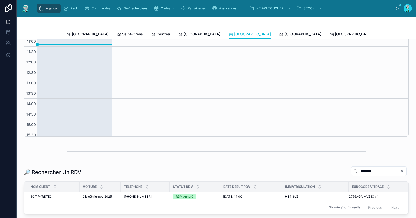
scroll to position [133, 0]
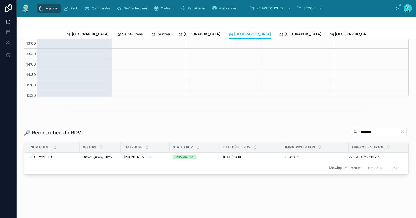
type input "*******"
click at [379, 128] on input "*******" at bounding box center [379, 131] width 43 height 7
type input "********"
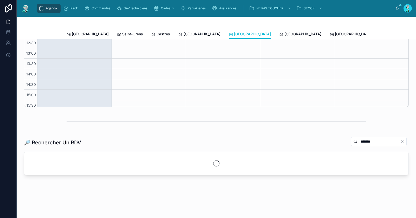
scroll to position [133, 0]
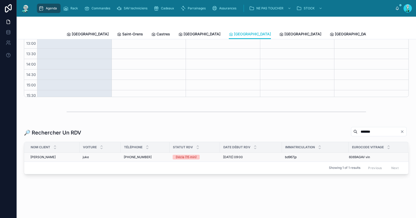
type input "*******"
drag, startPoint x: 348, startPoint y: 154, endPoint x: 365, endPoint y: 153, distance: 16.7
click at [365, 153] on tr "[PERSON_NAME] [PHONE_NUMBER] [PHONE_NUMBER] Décla (15 min) [DATE] 09:00 [DATE] …" at bounding box center [216, 156] width 385 height 9
copy tr "bd967jp 6069AGAV"
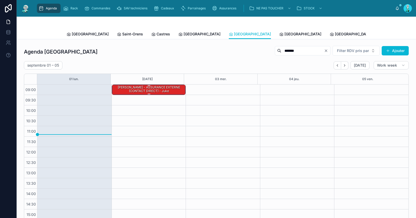
click at [162, 89] on div "GHYS Rémy - ASSURANCE EXTERNE (CONTACT DIRECT) - juke" at bounding box center [149, 89] width 73 height 9
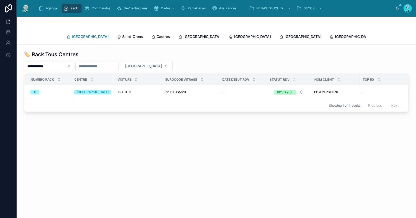
click at [80, 35] on span "[GEOGRAPHIC_DATA]" at bounding box center [90, 36] width 37 height 5
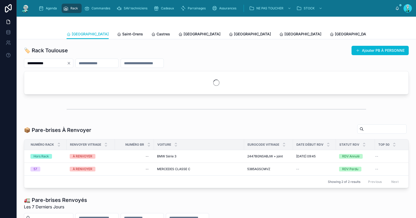
drag, startPoint x: 74, startPoint y: 63, endPoint x: 63, endPoint y: 63, distance: 10.9
click at [71, 63] on icon "Clear" at bounding box center [69, 63] width 4 height 4
click at [63, 63] on input "text" at bounding box center [45, 63] width 43 height 7
paste input "**********"
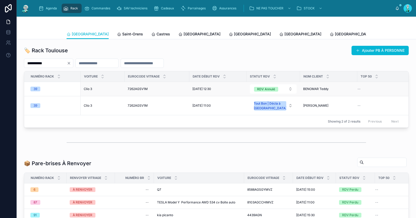
type input "**********"
click at [92, 87] on div "Clio 3 Clio 3" at bounding box center [103, 89] width 38 height 4
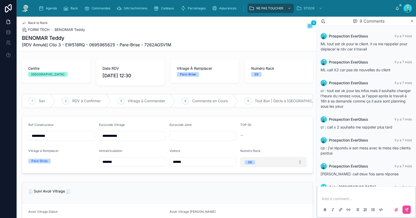
scroll to position [96, 0]
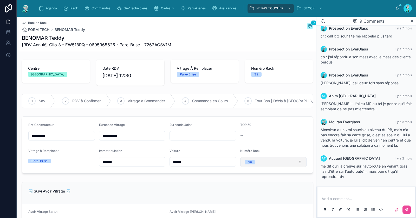
click at [278, 163] on button "39" at bounding box center [273, 162] width 67 height 10
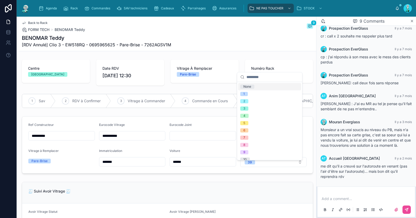
click at [276, 89] on div "None" at bounding box center [269, 86] width 63 height 7
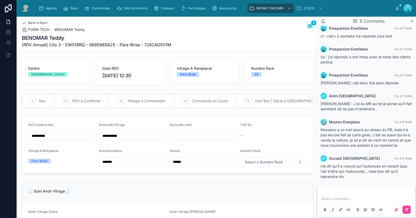
click at [42, 21] on div "Back to Rack FORM TECH BENOMAR Teddy 9 BENOMAR Teddy [RDV Annulé] Clio 3 - EW51…" at bounding box center [167, 34] width 291 height 34
click at [41, 22] on span "Back to Rack" at bounding box center [38, 23] width 20 height 4
